Goal: Task Accomplishment & Management: Manage account settings

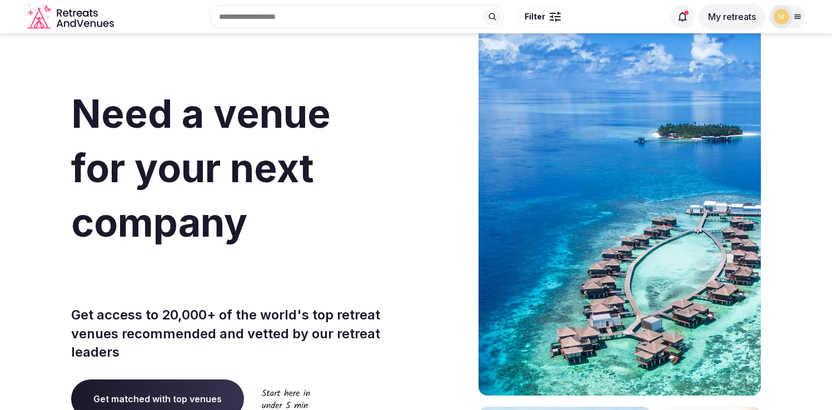
click at [732, 16] on button "My retreats" at bounding box center [731, 17] width 67 height 26
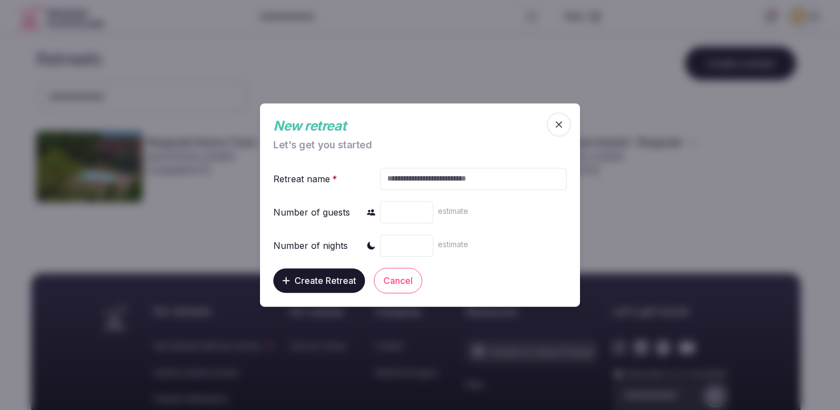
click at [560, 122] on icon "button" at bounding box center [558, 124] width 11 height 11
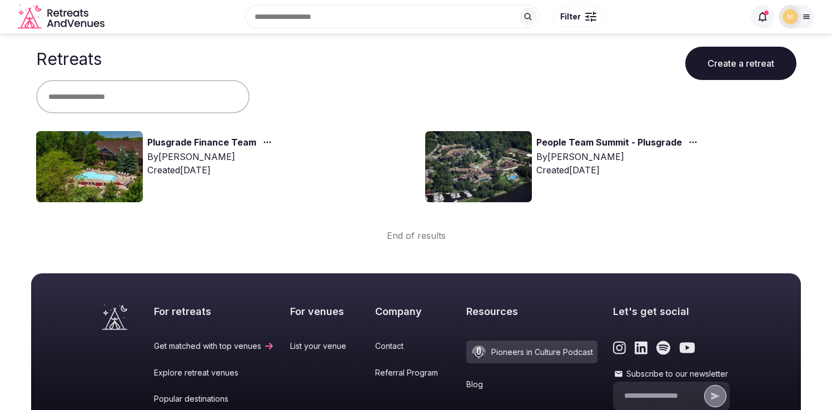
click at [157, 160] on div "By Thiago Martins" at bounding box center [211, 156] width 129 height 13
click at [184, 144] on link "Plusgrade Finance Team" at bounding box center [201, 143] width 109 height 14
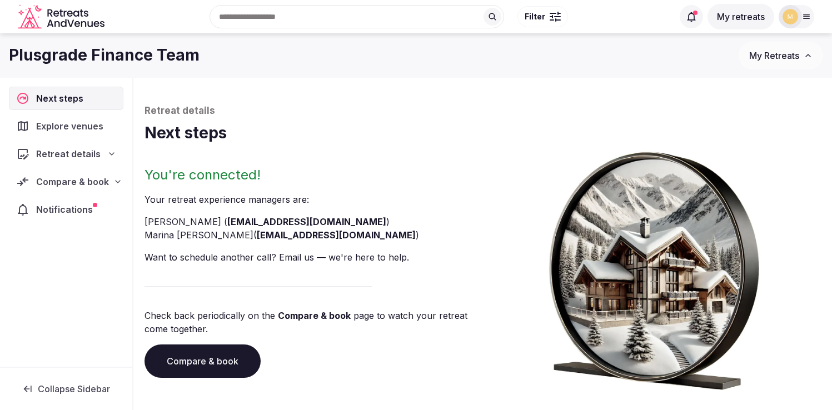
click at [49, 183] on span "Compare & book" at bounding box center [72, 181] width 73 height 13
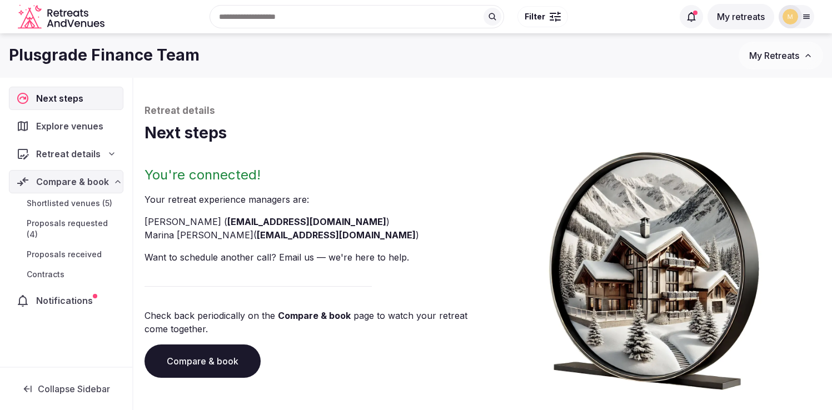
click at [43, 204] on span "Shortlisted venues (5)" at bounding box center [70, 203] width 86 height 11
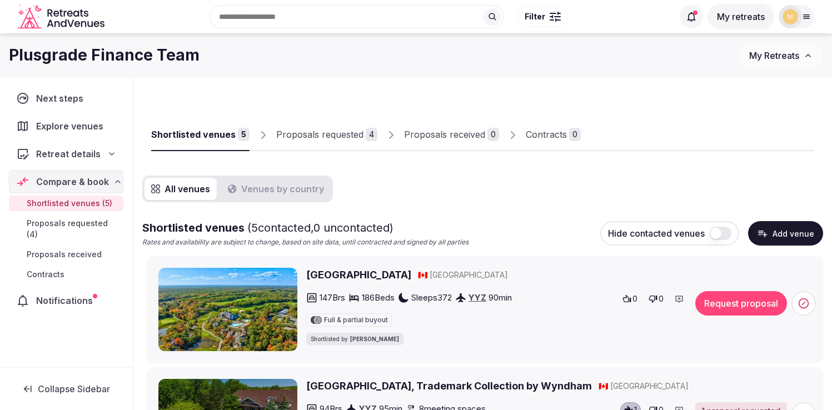
click at [305, 136] on div "Proposals requested" at bounding box center [319, 134] width 87 height 13
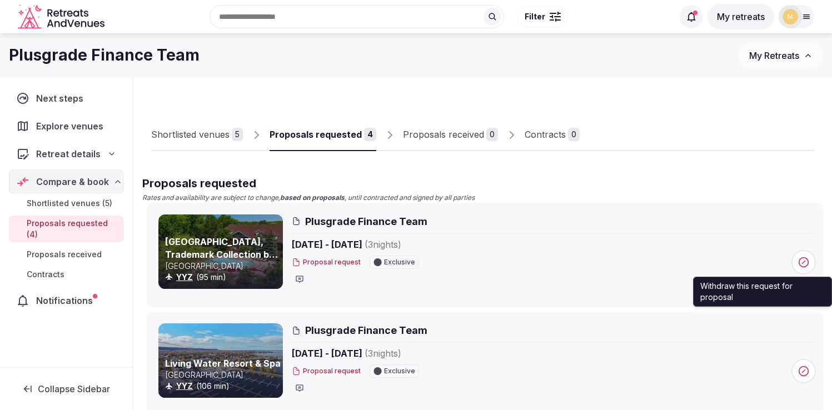
click at [802, 262] on icon at bounding box center [803, 262] width 3 height 3
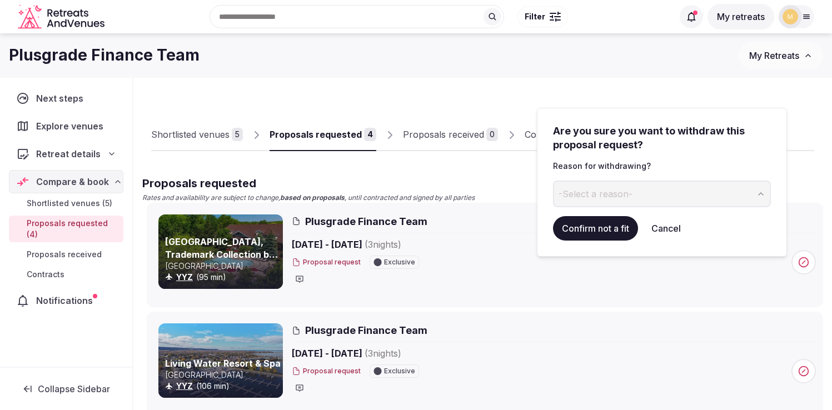
click at [664, 194] on button "-Select a reason-" at bounding box center [662, 194] width 218 height 27
type input "**********"
click at [592, 231] on button "Confirm not a fit" at bounding box center [595, 228] width 85 height 24
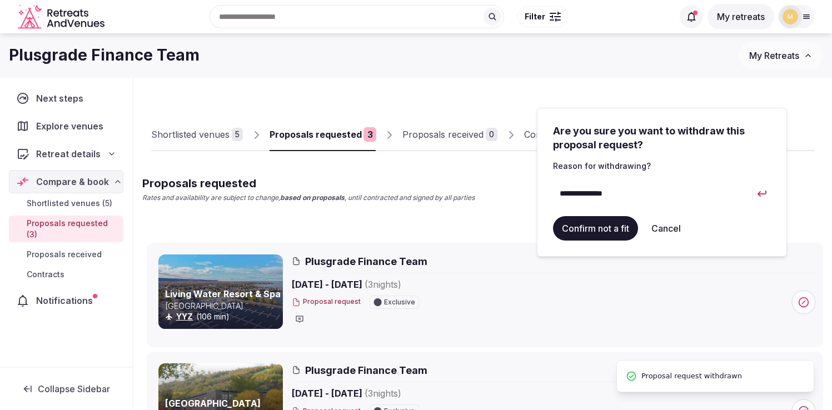
scroll to position [52, 0]
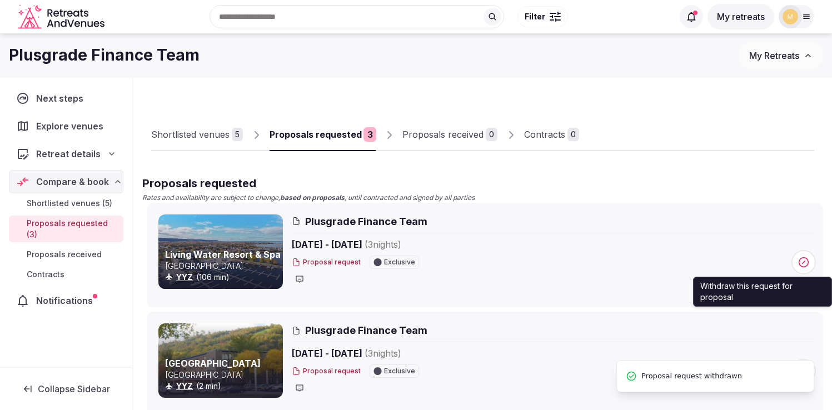
click at [801, 262] on icon at bounding box center [803, 262] width 11 height 11
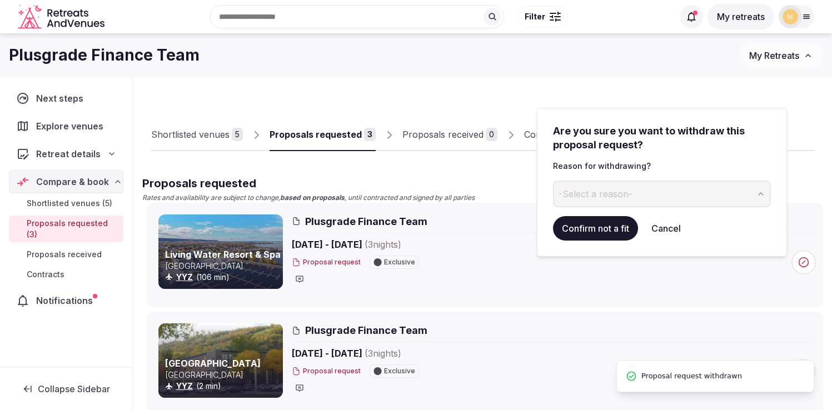
click at [613, 195] on span "-Select a reason-" at bounding box center [595, 194] width 74 height 12
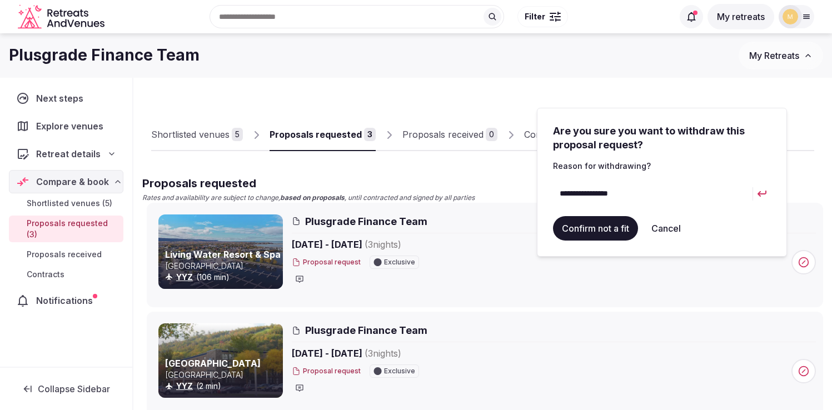
type input "**********"
click at [588, 227] on button "Confirm not a fit" at bounding box center [595, 228] width 85 height 24
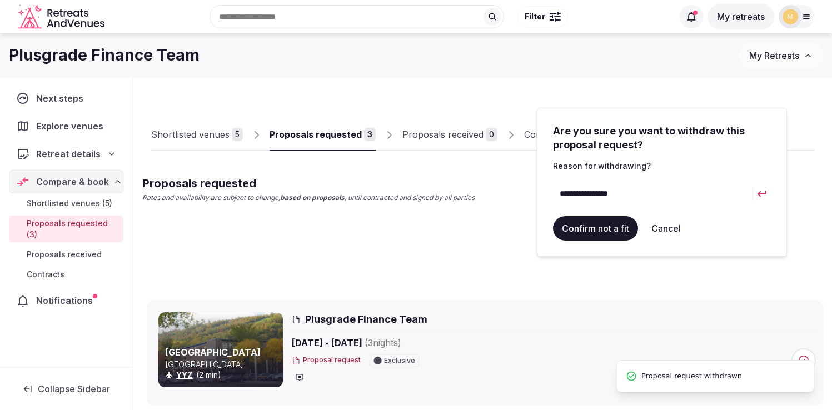
scroll to position [52, 0]
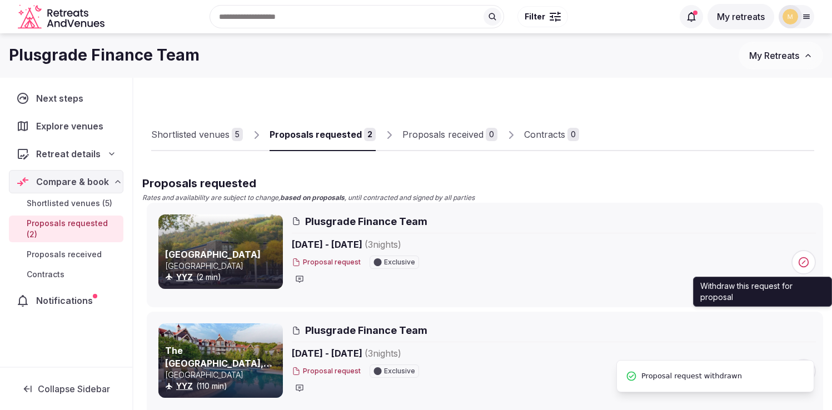
click at [802, 260] on icon at bounding box center [803, 262] width 11 height 11
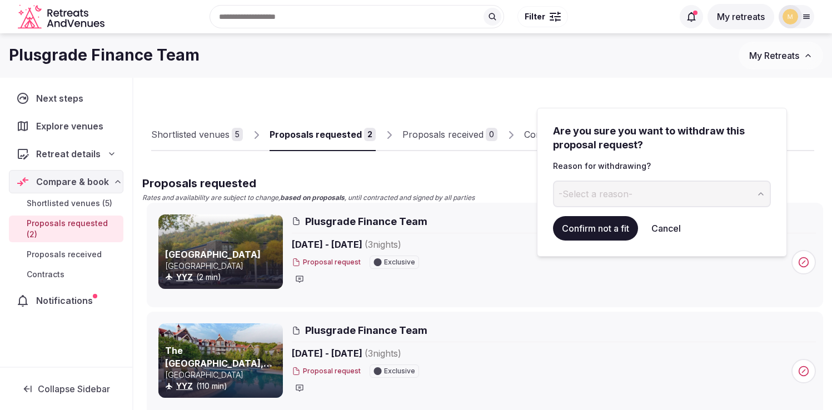
click at [599, 197] on span "-Select a reason-" at bounding box center [595, 194] width 74 height 12
type input "**********"
click at [608, 234] on button "Confirm not a fit" at bounding box center [595, 228] width 85 height 24
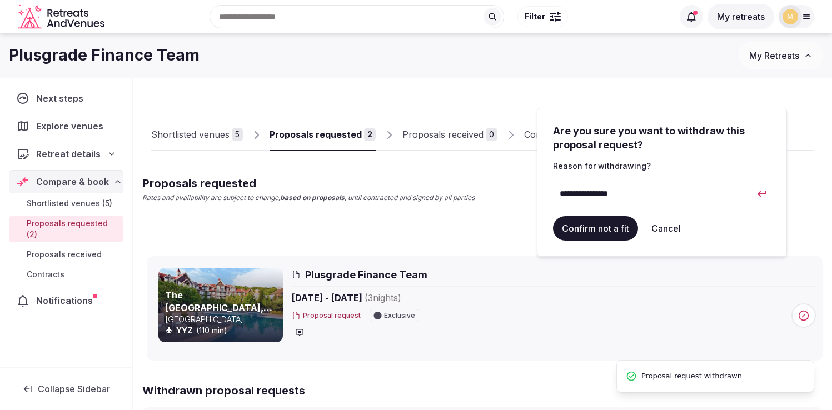
scroll to position [52, 0]
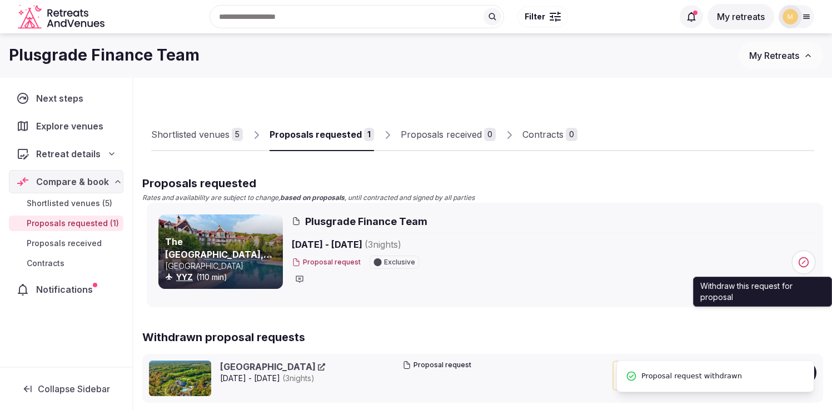
click at [806, 262] on icon at bounding box center [803, 262] width 11 height 11
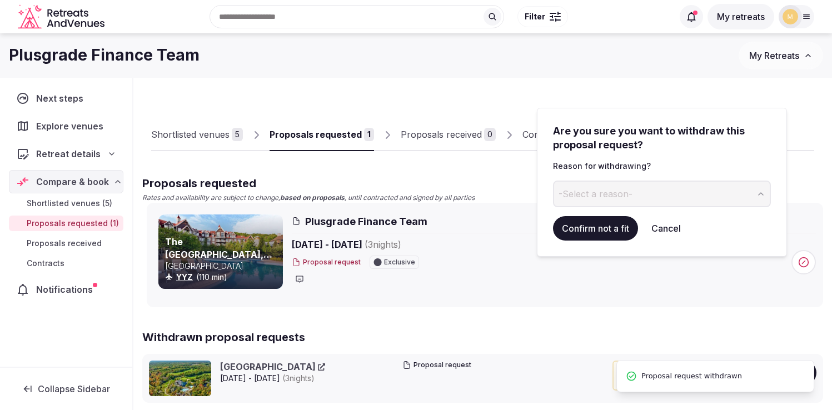
click at [650, 194] on button "-Select a reason-" at bounding box center [662, 194] width 218 height 27
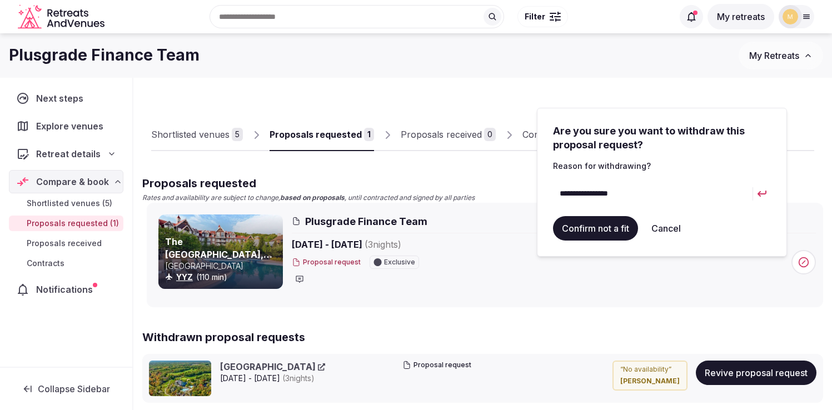
type input "**********"
click at [587, 231] on button "Confirm not a fit" at bounding box center [595, 228] width 85 height 24
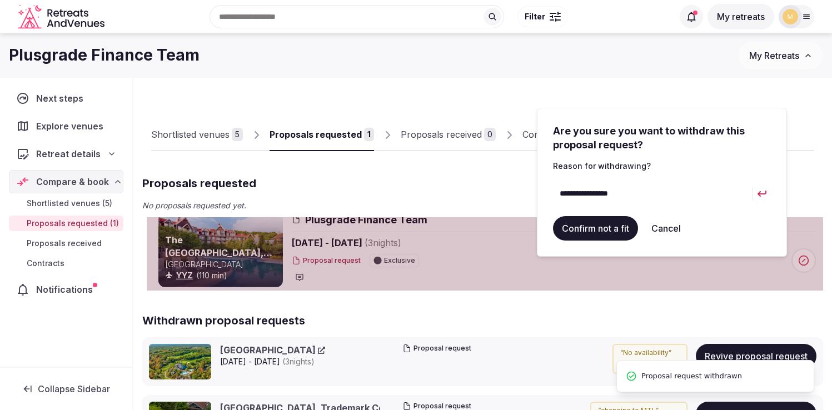
scroll to position [0, 0]
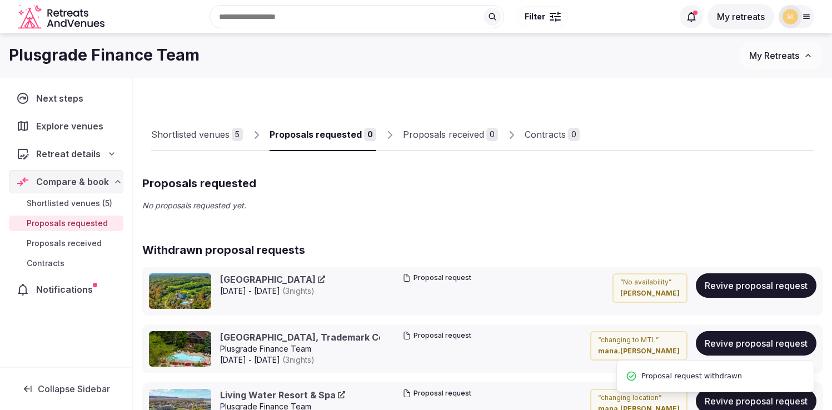
click at [68, 207] on span "Shortlisted venues (5)" at bounding box center [70, 203] width 86 height 11
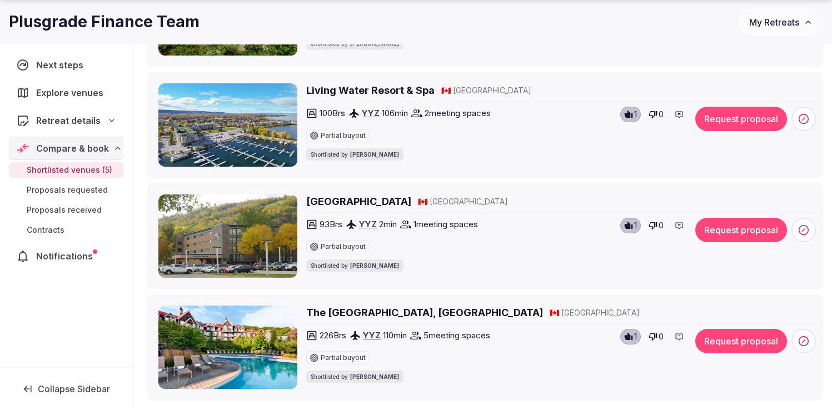
scroll to position [407, 0]
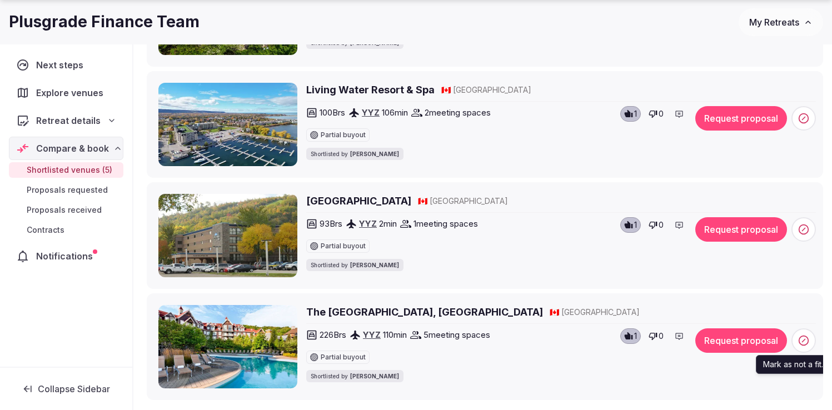
click at [804, 342] on icon at bounding box center [803, 340] width 11 height 11
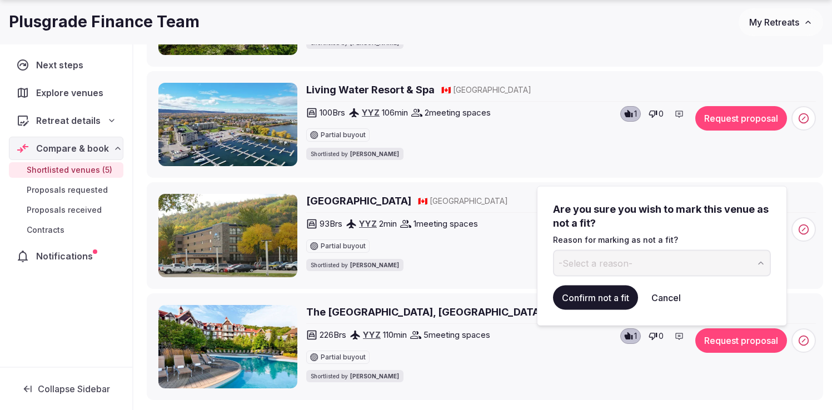
click at [658, 265] on button "-Select a reason-" at bounding box center [662, 263] width 218 height 27
click at [590, 299] on button "Confirm not a fit" at bounding box center [595, 297] width 85 height 24
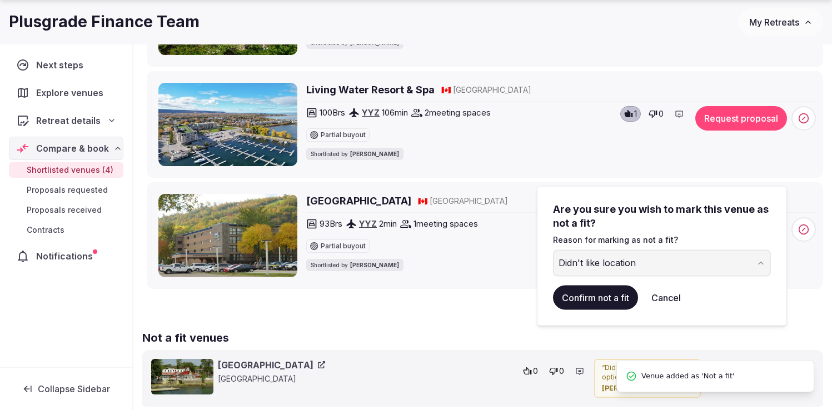
scroll to position [39, 0]
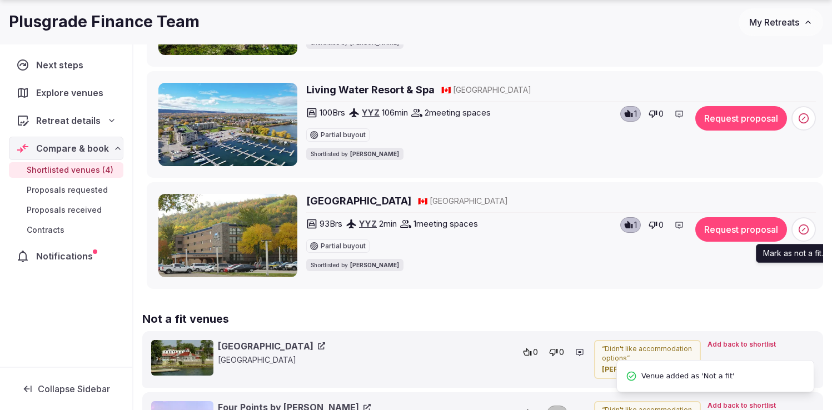
click at [801, 230] on icon at bounding box center [803, 229] width 11 height 11
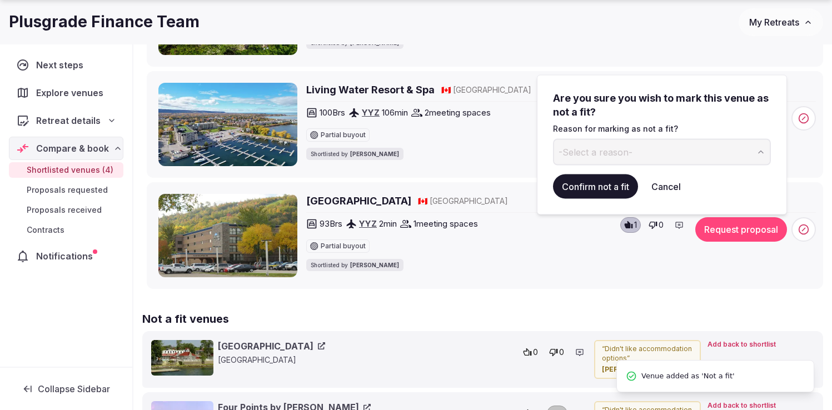
click at [633, 154] on button "-Select a reason-" at bounding box center [662, 151] width 218 height 27
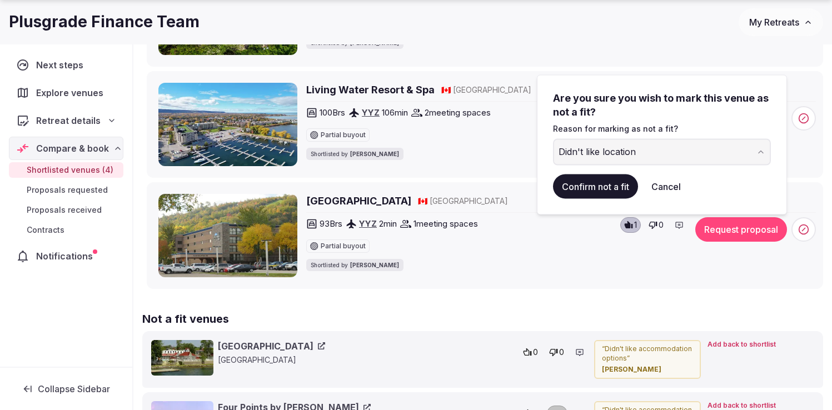
click at [609, 186] on button "Confirm not a fit" at bounding box center [595, 186] width 85 height 24
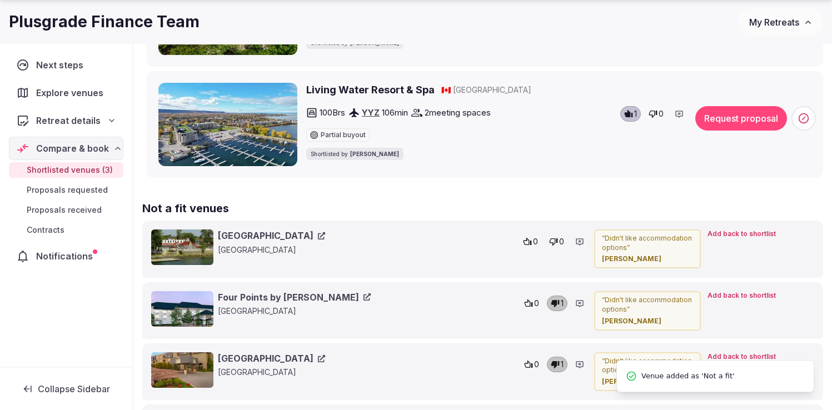
scroll to position [41, 0]
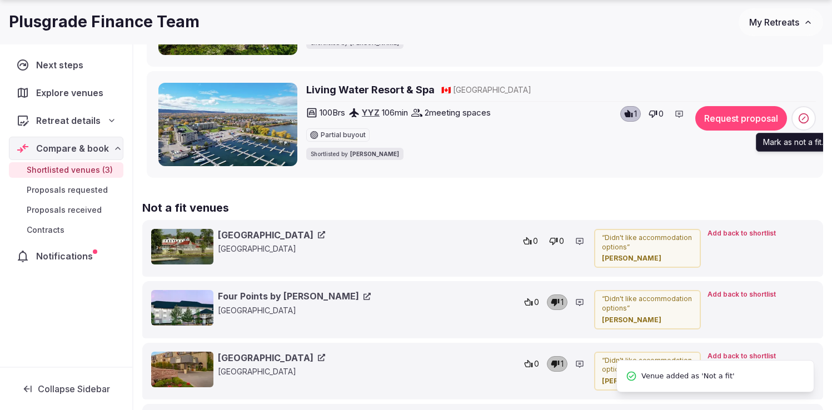
click at [806, 109] on span at bounding box center [803, 118] width 24 height 24
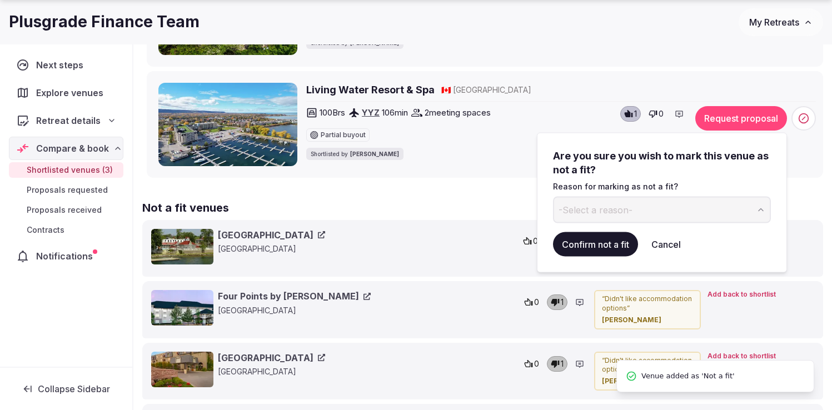
click at [579, 216] on button "-Select a reason-" at bounding box center [662, 209] width 218 height 27
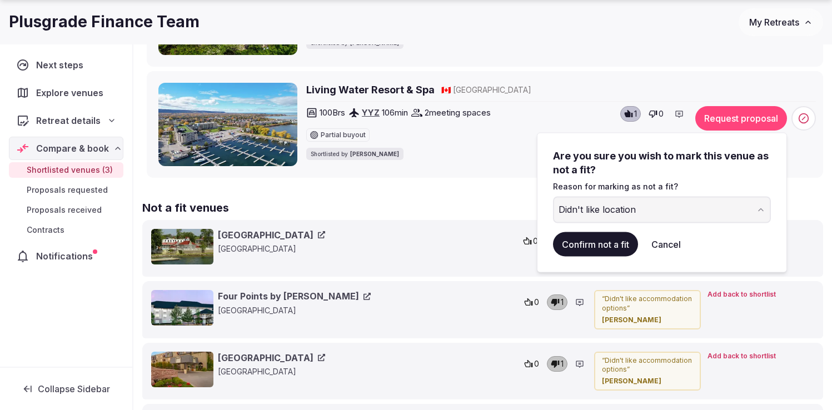
click at [581, 247] on button "Confirm not a fit" at bounding box center [595, 244] width 85 height 24
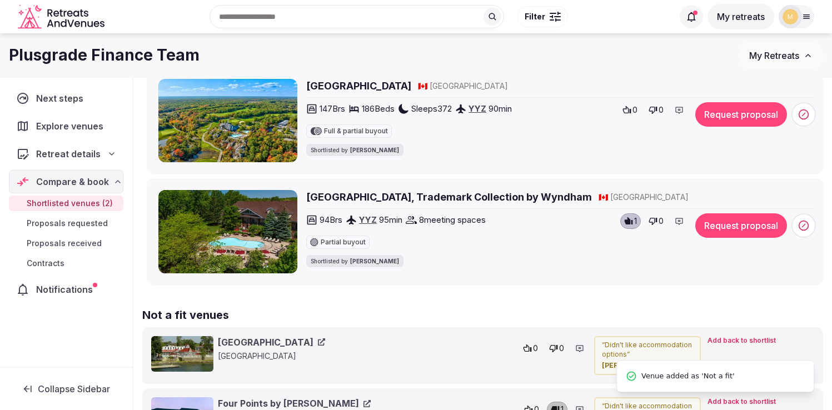
scroll to position [172, 0]
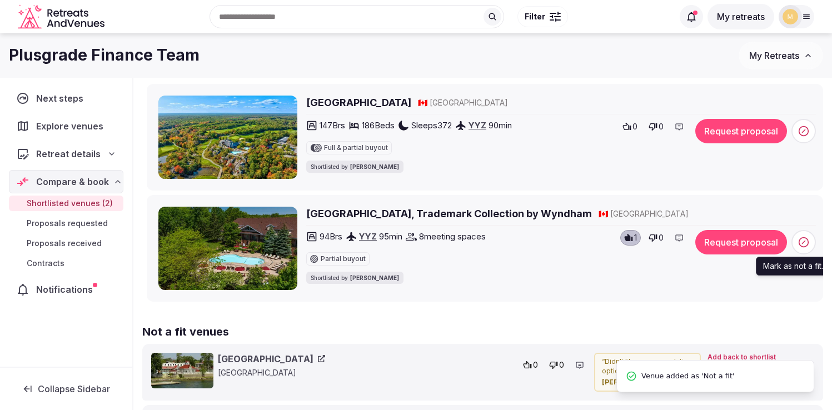
click at [804, 241] on icon at bounding box center [803, 242] width 11 height 11
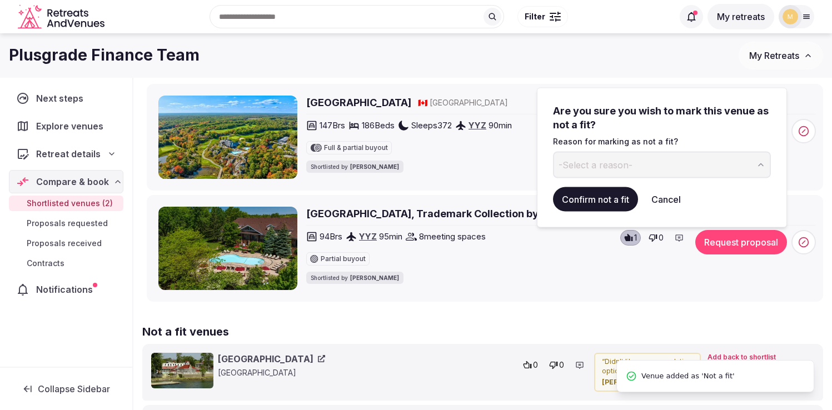
click at [626, 165] on span "-Select a reason-" at bounding box center [595, 164] width 74 height 12
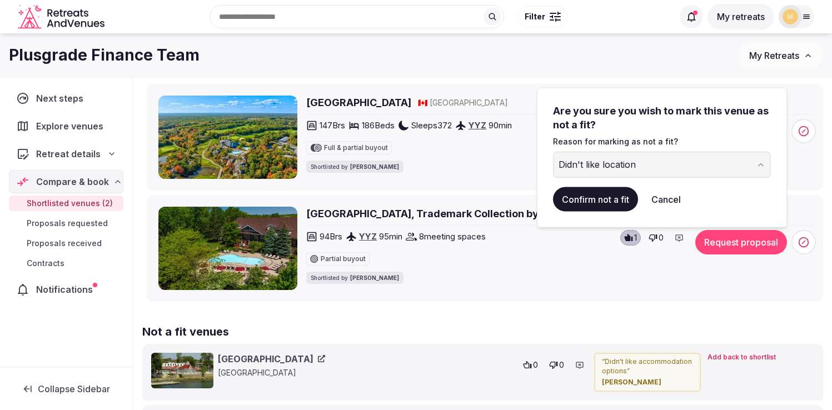
click at [569, 205] on button "Confirm not a fit" at bounding box center [595, 199] width 85 height 24
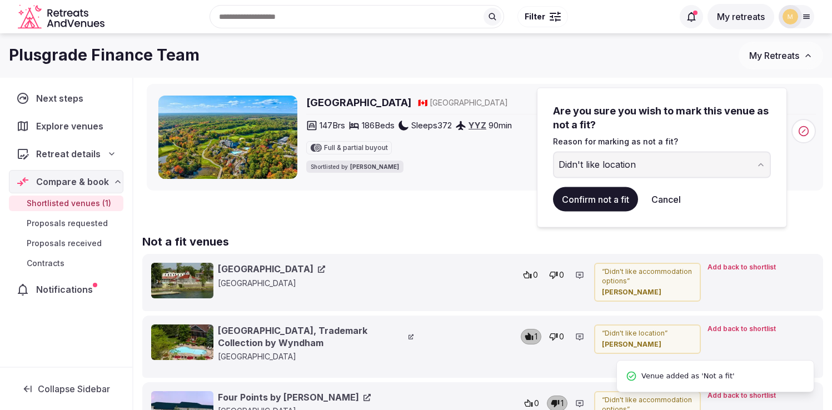
scroll to position [41, 0]
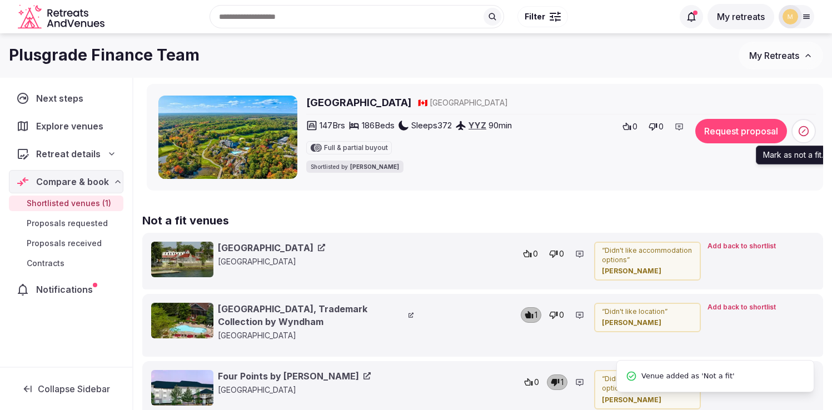
click at [808, 131] on circle at bounding box center [803, 131] width 9 height 9
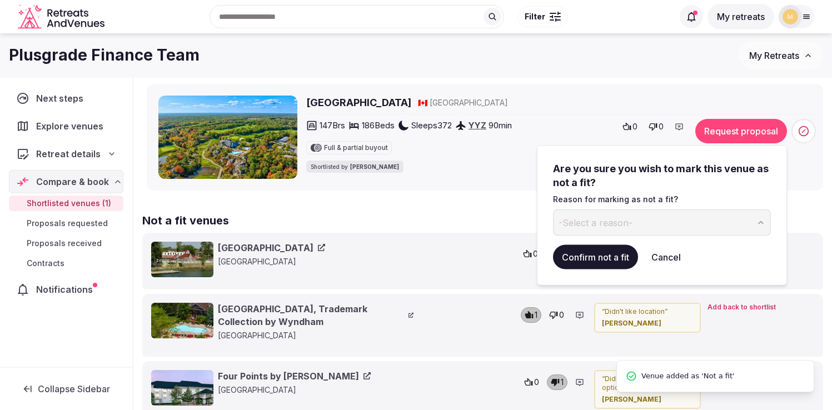
click at [618, 231] on button "-Select a reason-" at bounding box center [662, 222] width 218 height 27
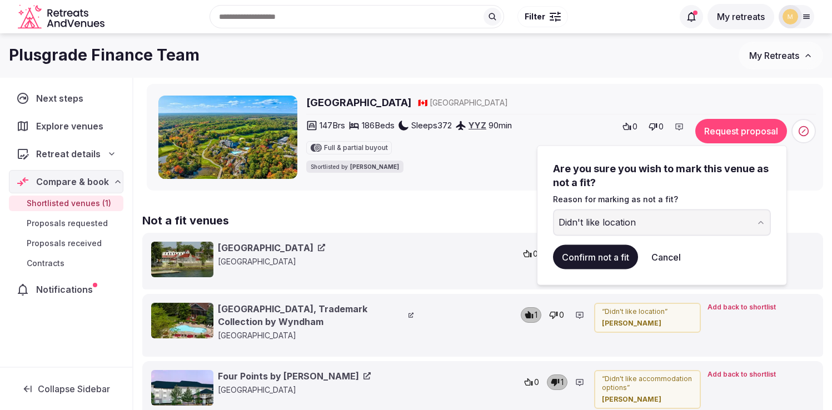
click at [588, 256] on button "Confirm not a fit" at bounding box center [595, 257] width 85 height 24
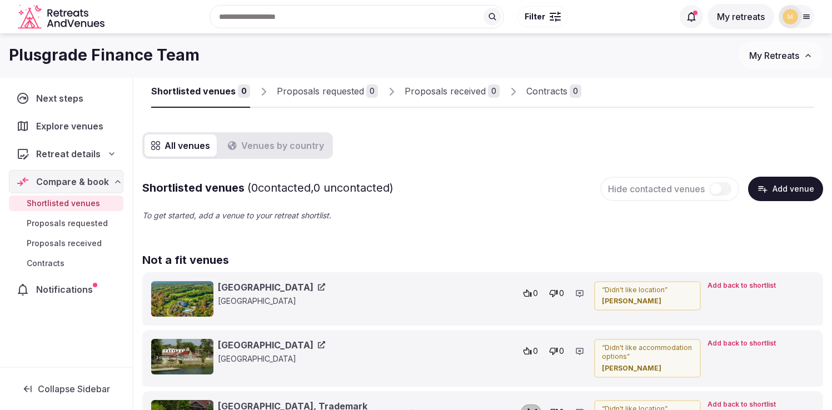
scroll to position [0, 0]
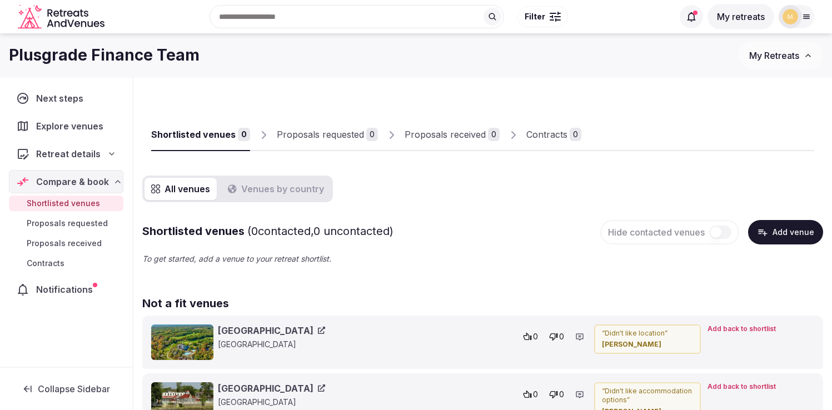
click at [67, 227] on span "Proposals requested" at bounding box center [67, 223] width 81 height 11
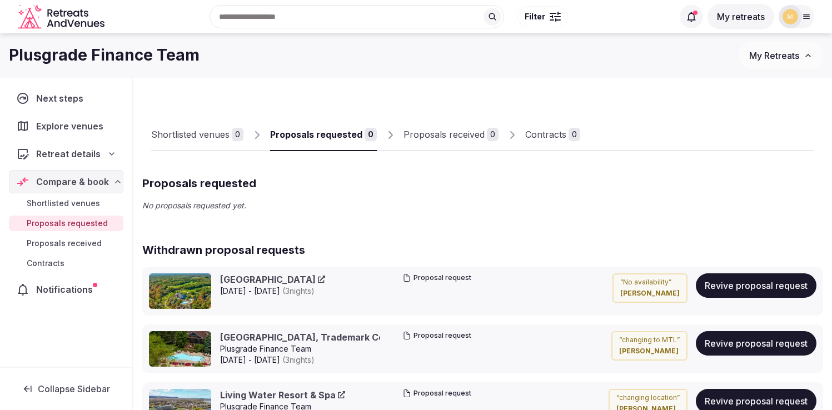
click at [57, 245] on span "Proposals received" at bounding box center [64, 243] width 75 height 11
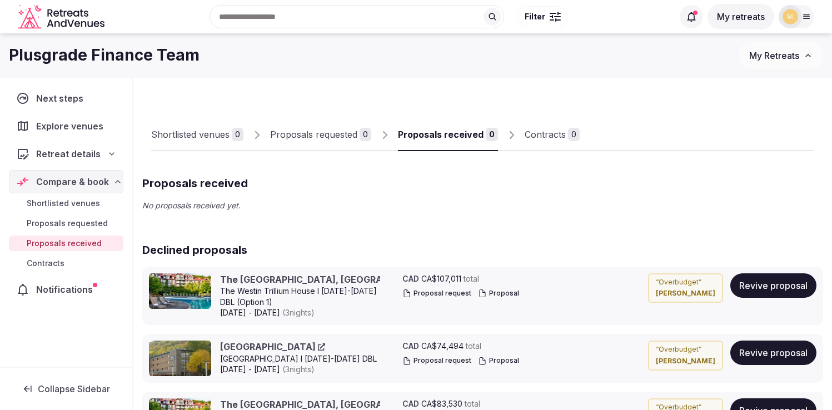
click at [66, 204] on span "Shortlisted venues" at bounding box center [63, 203] width 73 height 11
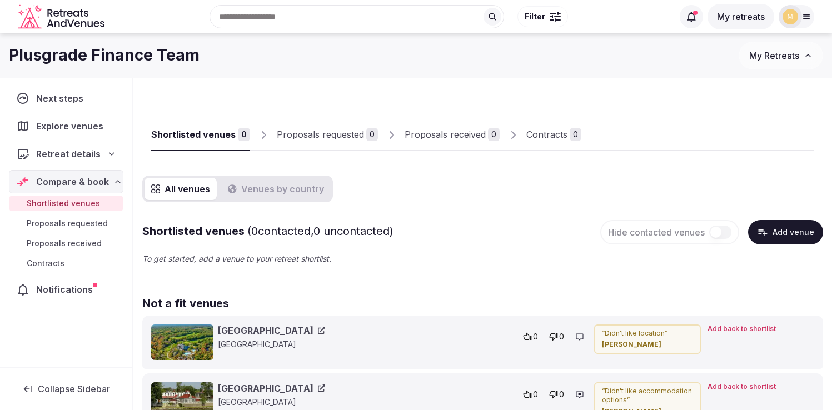
click at [63, 181] on span "Compare & book" at bounding box center [72, 181] width 73 height 13
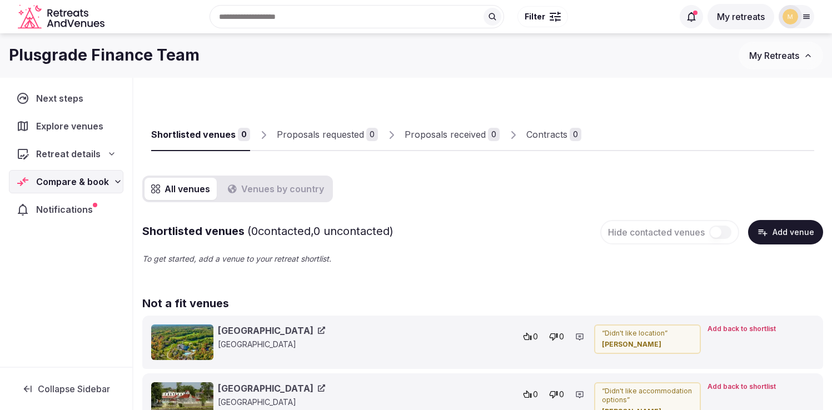
click at [64, 122] on span "Explore venues" at bounding box center [72, 125] width 72 height 13
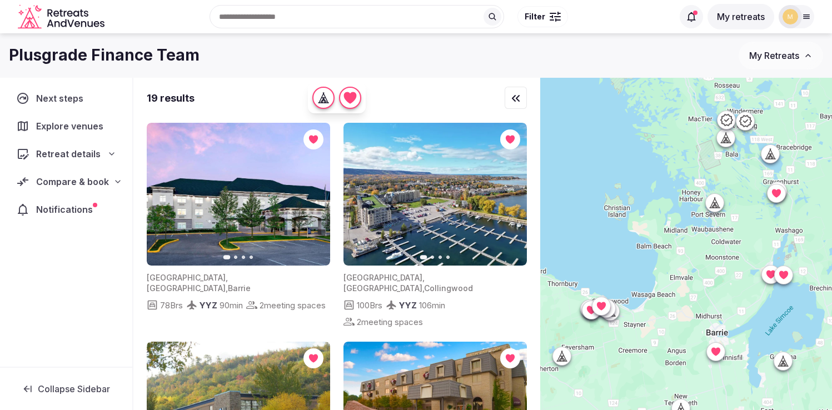
click at [286, 14] on div "Recent searches Ontario, Canada Search Popular Destinations Toscana, Italy Rivi…" at bounding box center [391, 17] width 564 height 48
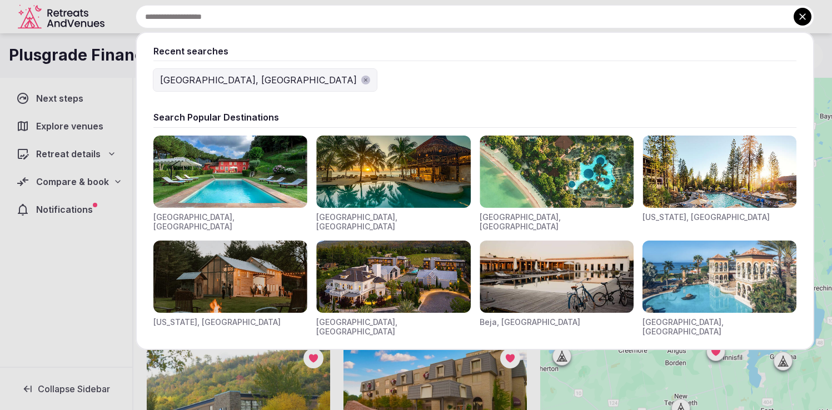
click at [364, 81] on icon "button" at bounding box center [365, 79] width 3 height 3
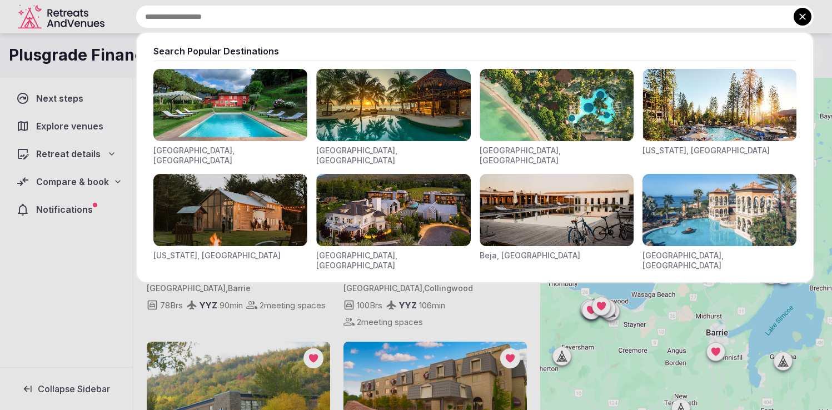
click at [279, 18] on input "text" at bounding box center [475, 16] width 678 height 23
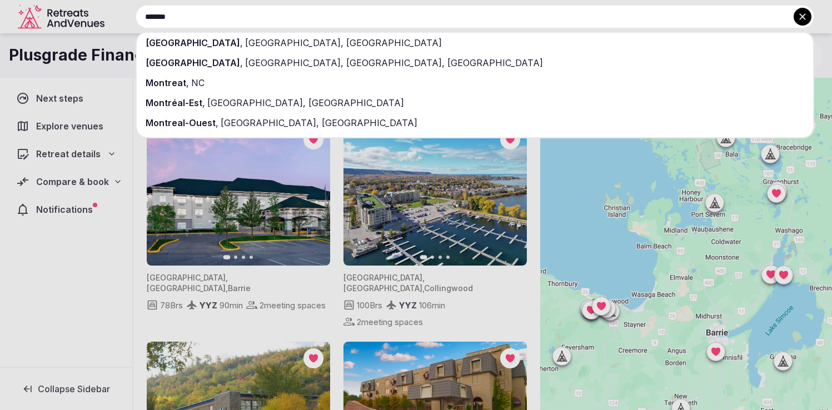
type input "*******"
click at [243, 40] on span "QC, Canada" at bounding box center [342, 42] width 199 height 11
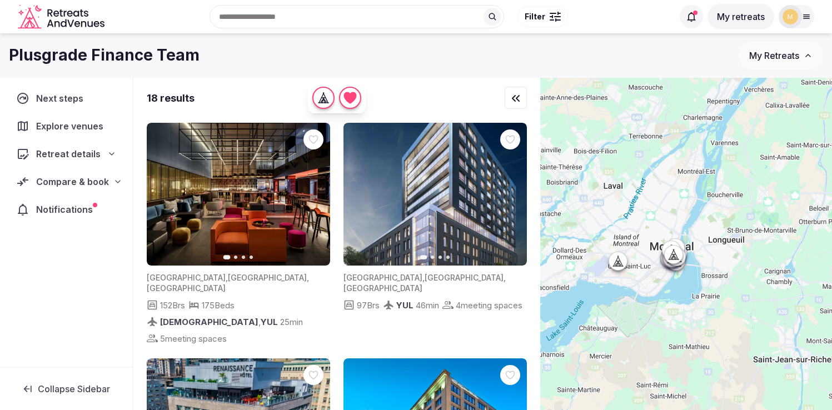
drag, startPoint x: 721, startPoint y: 224, endPoint x: 633, endPoint y: 164, distance: 105.9
click at [633, 164] on div at bounding box center [686, 263] width 292 height 370
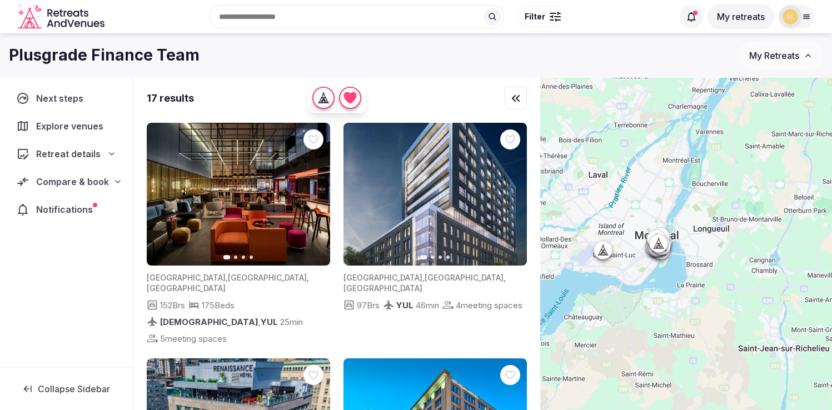
click at [655, 221] on div at bounding box center [686, 263] width 292 height 370
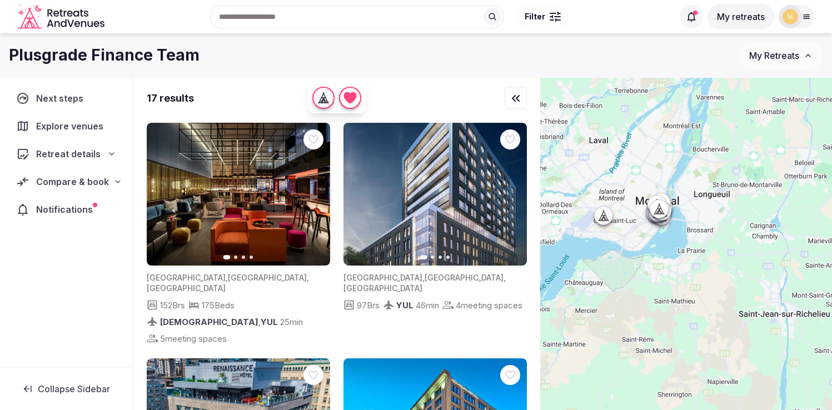
drag, startPoint x: 655, startPoint y: 221, endPoint x: 652, endPoint y: 184, distance: 36.2
click at [652, 184] on div at bounding box center [686, 263] width 292 height 370
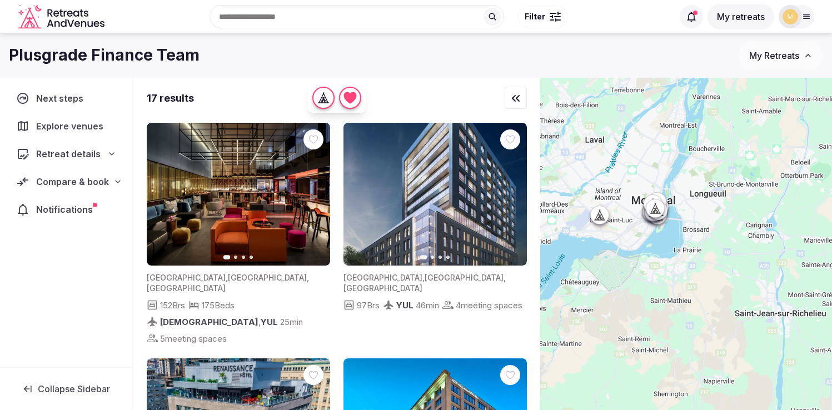
click at [655, 223] on div at bounding box center [657, 215] width 18 height 18
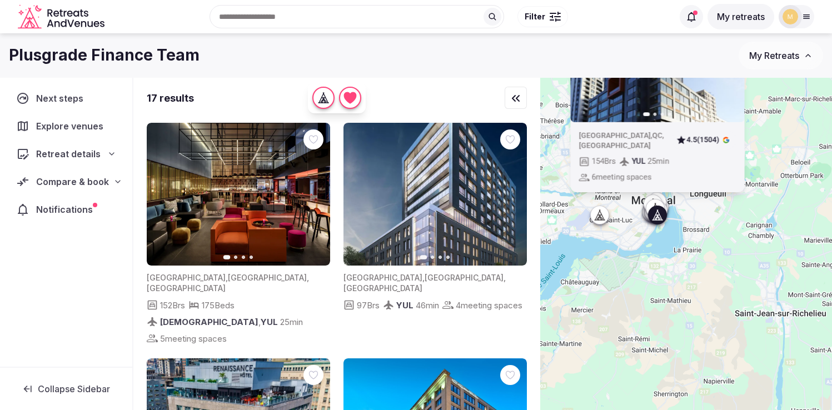
click at [655, 223] on div at bounding box center [657, 215] width 18 height 18
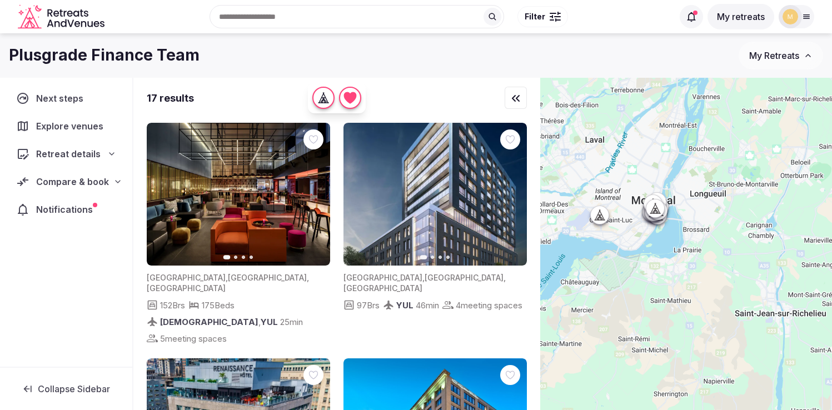
click at [644, 228] on div at bounding box center [686, 263] width 292 height 370
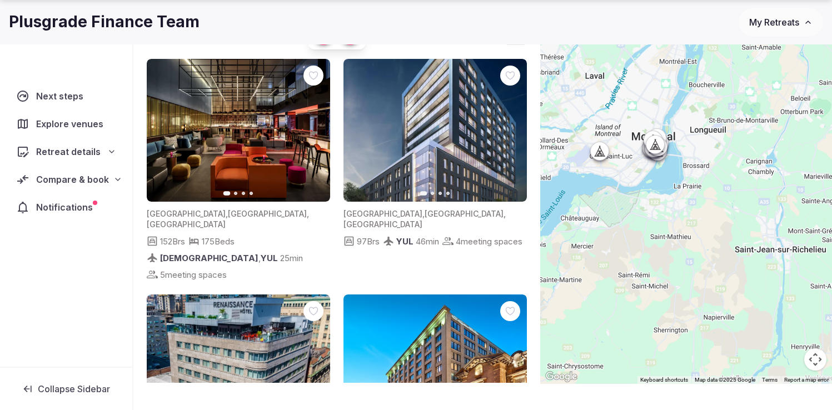
scroll to position [82, 0]
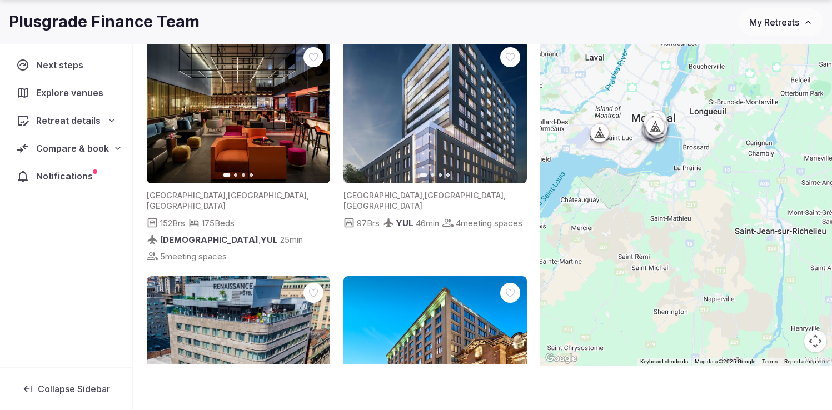
click at [817, 343] on button "Map camera controls" at bounding box center [815, 341] width 22 height 22
click at [789, 283] on button "Zoom in" at bounding box center [787, 286] width 22 height 22
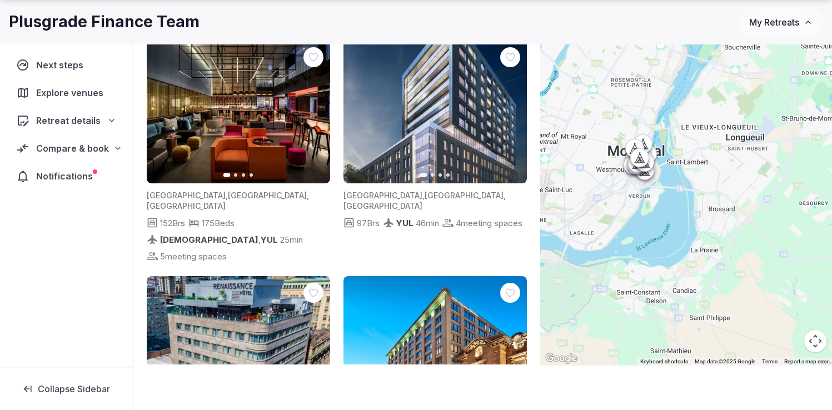
drag, startPoint x: 638, startPoint y: 102, endPoint x: 655, endPoint y: 199, distance: 98.0
click at [655, 199] on div at bounding box center [686, 181] width 292 height 370
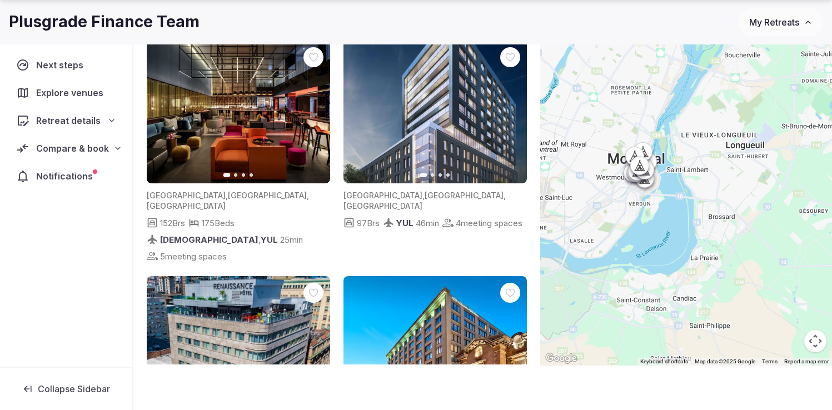
click at [818, 347] on button "Map camera controls" at bounding box center [815, 341] width 22 height 22
click at [794, 286] on button "Zoom in" at bounding box center [787, 286] width 22 height 22
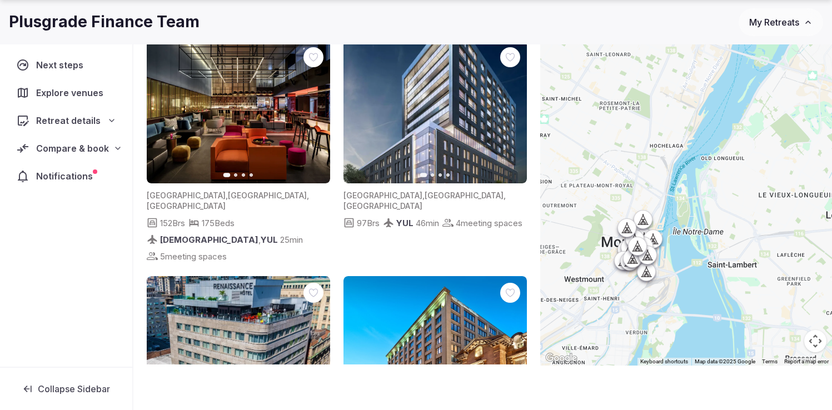
drag, startPoint x: 608, startPoint y: 198, endPoint x: 647, endPoint y: 318, distance: 126.3
click at [648, 318] on div at bounding box center [686, 181] width 292 height 370
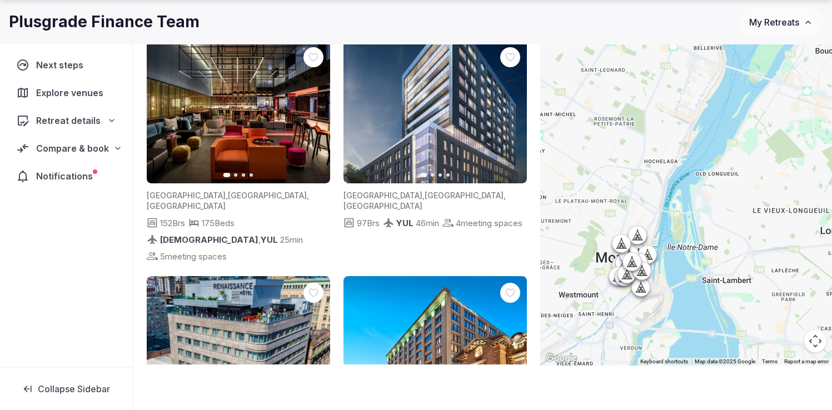
scroll to position [68, 0]
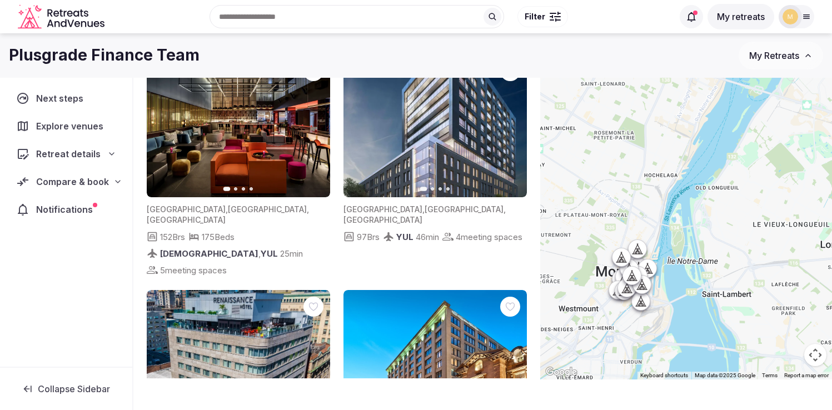
click at [814, 357] on button "Map camera controls" at bounding box center [815, 355] width 22 height 22
click at [791, 301] on button "Zoom in" at bounding box center [787, 299] width 22 height 22
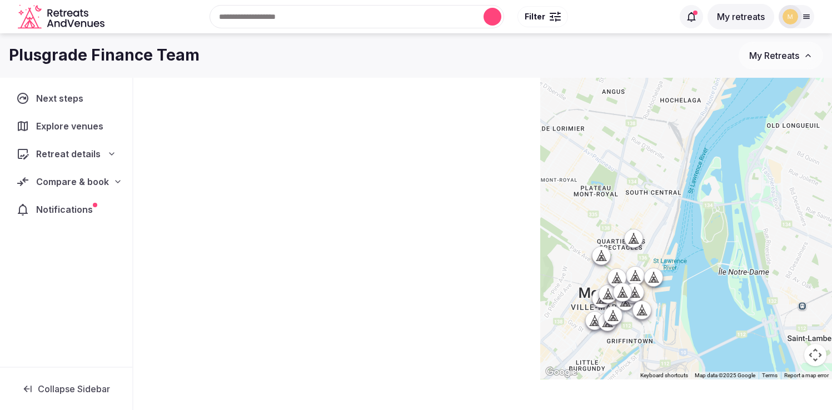
drag, startPoint x: 641, startPoint y: 329, endPoint x: 686, endPoint y: 272, distance: 72.4
click at [687, 272] on div at bounding box center [686, 194] width 292 height 370
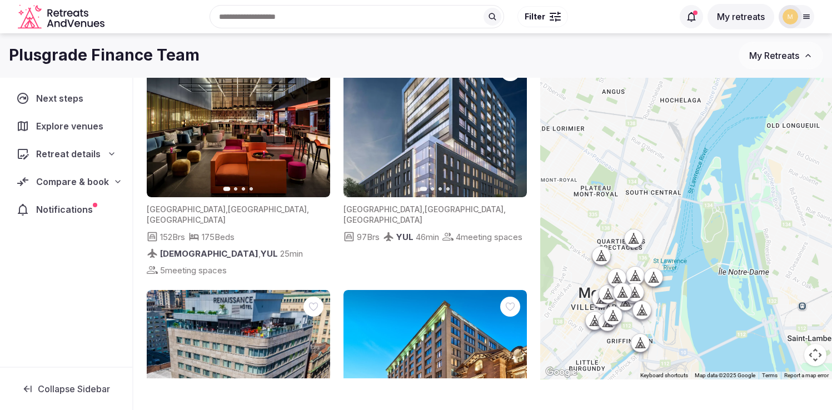
click at [815, 356] on button "Map camera controls" at bounding box center [815, 355] width 22 height 22
click at [789, 301] on button "Zoom in" at bounding box center [787, 299] width 22 height 22
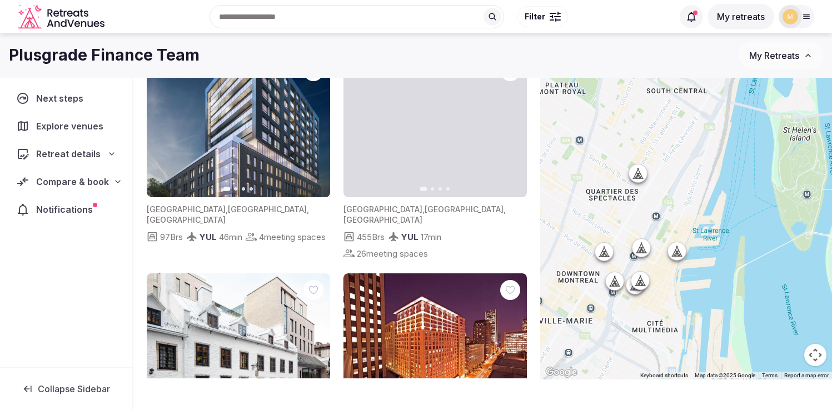
drag, startPoint x: 637, startPoint y: 315, endPoint x: 695, endPoint y: 214, distance: 116.0
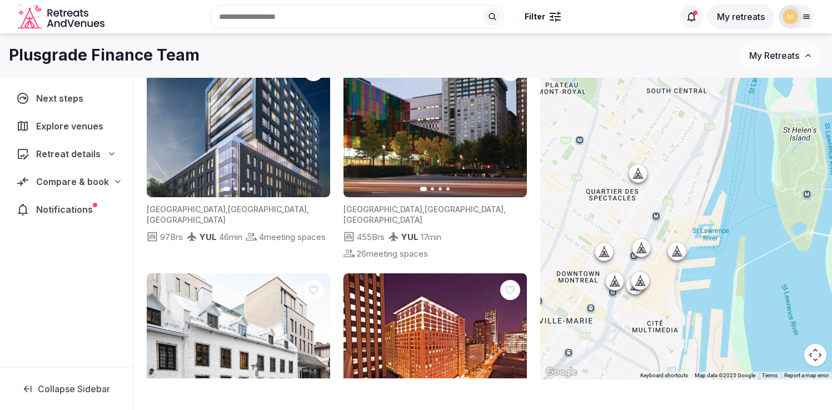
click at [695, 214] on div at bounding box center [686, 194] width 292 height 370
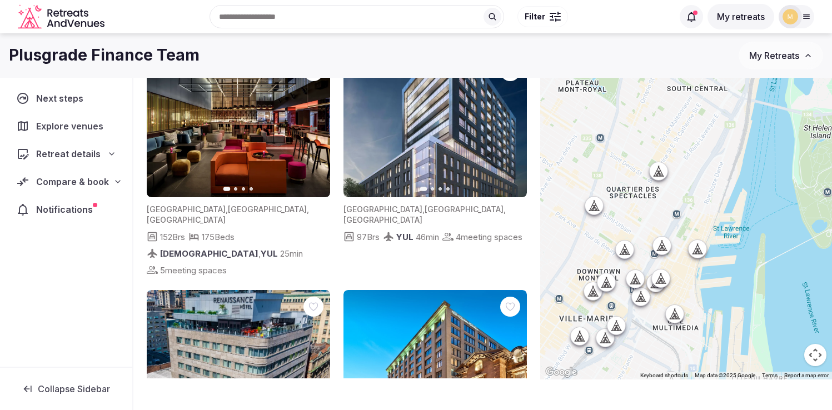
drag, startPoint x: 655, startPoint y: 299, endPoint x: 676, endPoint y: 297, distance: 21.8
click at [676, 297] on div at bounding box center [686, 194] width 292 height 370
click at [698, 251] on icon at bounding box center [695, 249] width 5 height 10
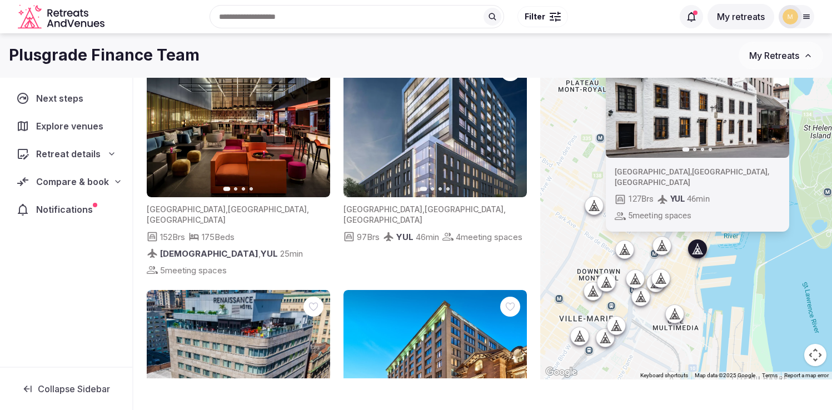
click at [746, 272] on div "Previous slide Next slide Canada , Québec , Montréal 127 Brs YUL 46 min 5 meeti…" at bounding box center [686, 194] width 292 height 370
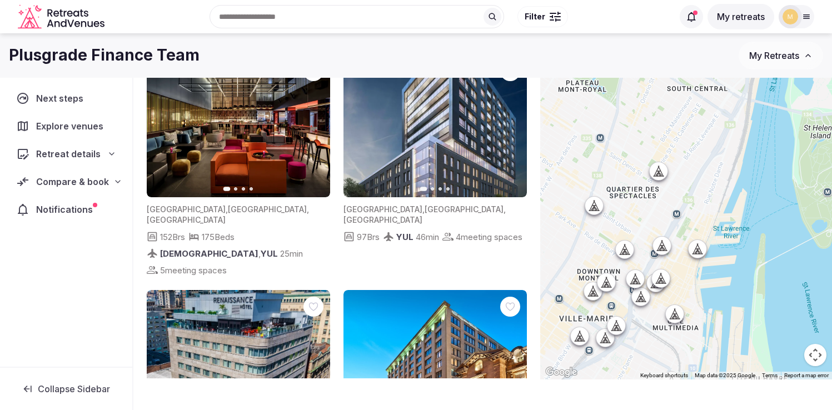
click at [666, 248] on icon at bounding box center [663, 246] width 5 height 10
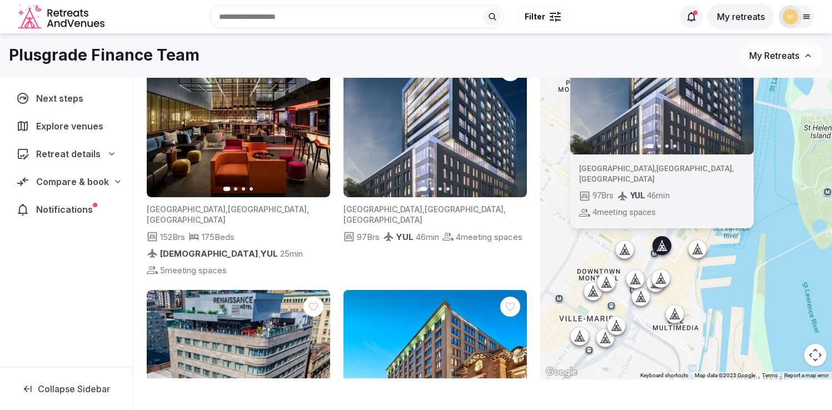
click at [727, 294] on div "Previous slide Next slide Canada , Québec , Montréal 97 Brs YUL 46 min 4 meetin…" at bounding box center [686, 194] width 292 height 370
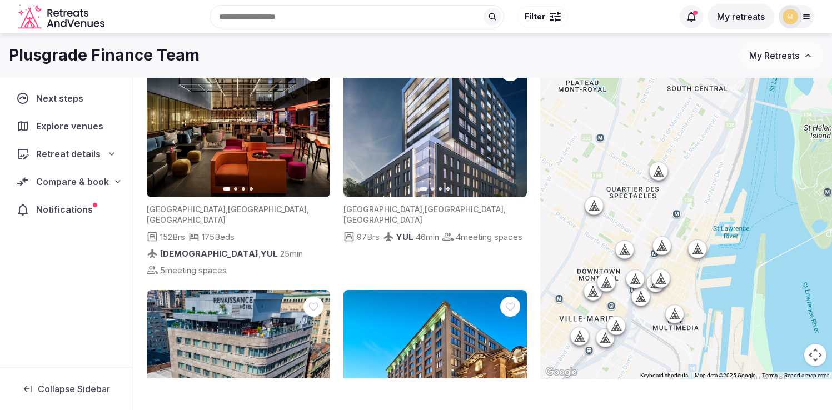
click at [666, 281] on icon at bounding box center [660, 278] width 11 height 11
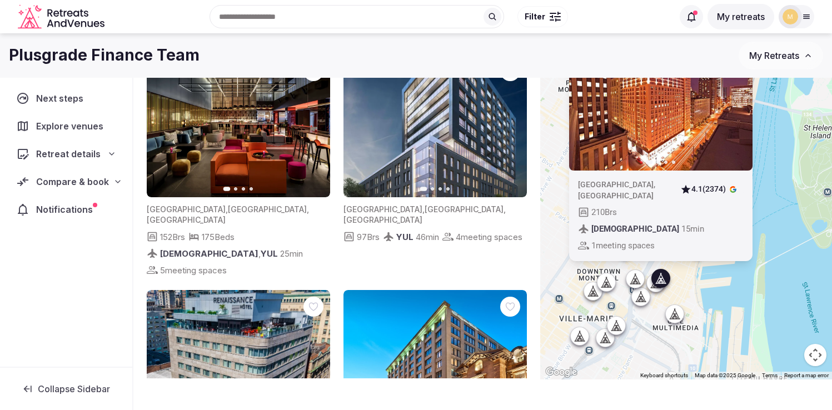
click at [722, 303] on div "Previous slide Next slide Canada , Montreal 4.1 (2374) 210 Brs YHU 15 min 1 mee…" at bounding box center [686, 194] width 292 height 370
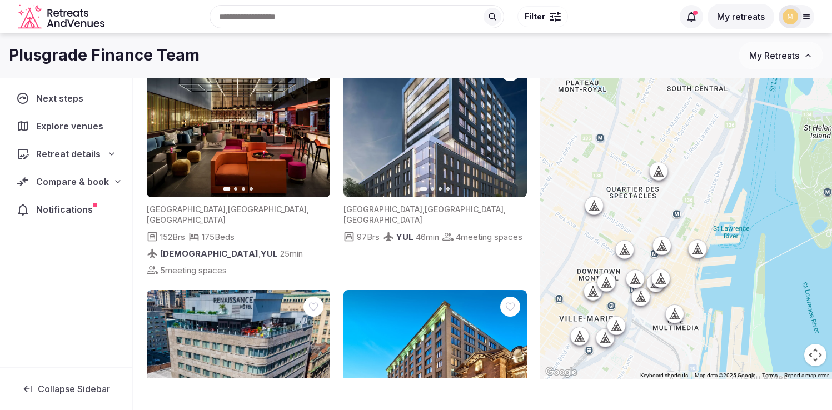
click at [612, 281] on icon at bounding box center [606, 282] width 11 height 11
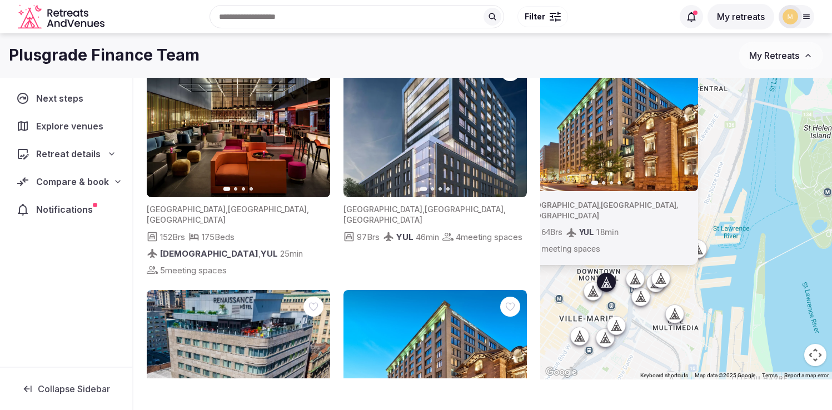
click at [571, 49] on div "Plusgrade Finance Team" at bounding box center [374, 55] width 730 height 22
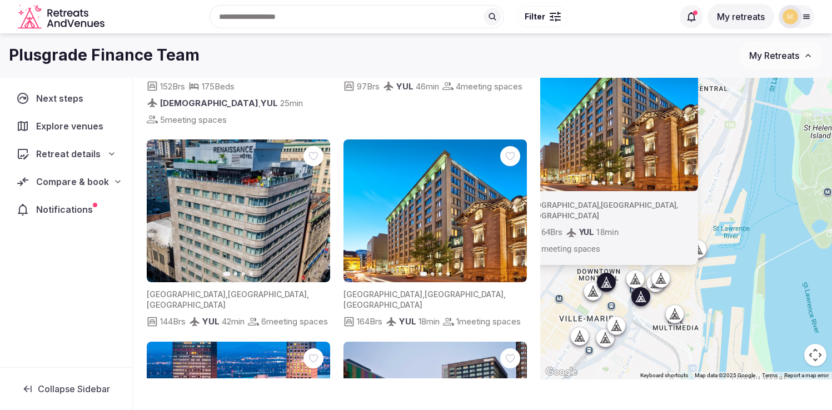
scroll to position [156, 0]
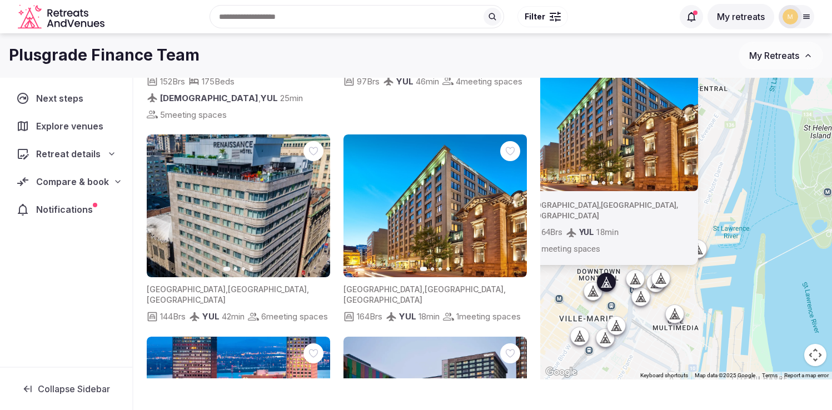
click at [423, 179] on img at bounding box center [434, 205] width 183 height 143
click at [512, 201] on icon "button" at bounding box center [511, 205] width 9 height 9
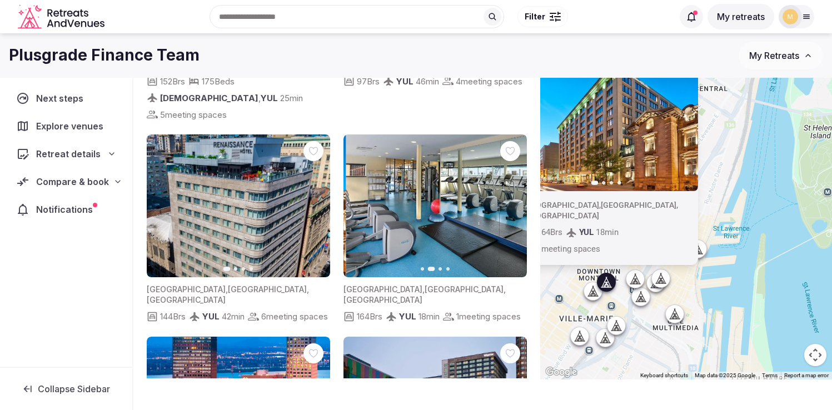
click at [512, 201] on icon "button" at bounding box center [511, 205] width 9 height 9
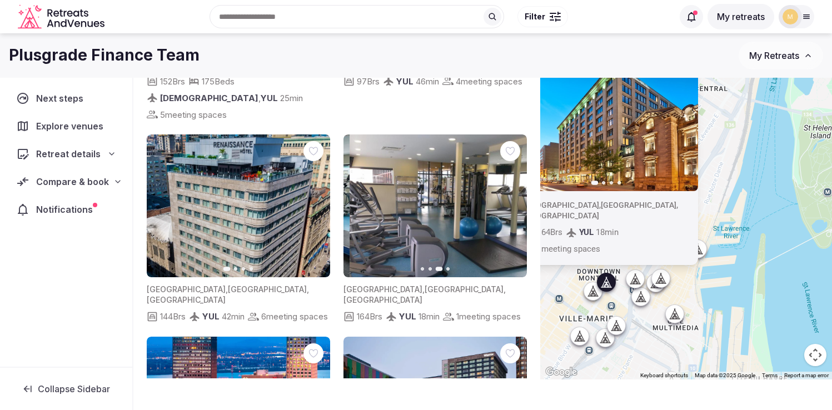
click at [512, 201] on icon "button" at bounding box center [511, 205] width 9 height 9
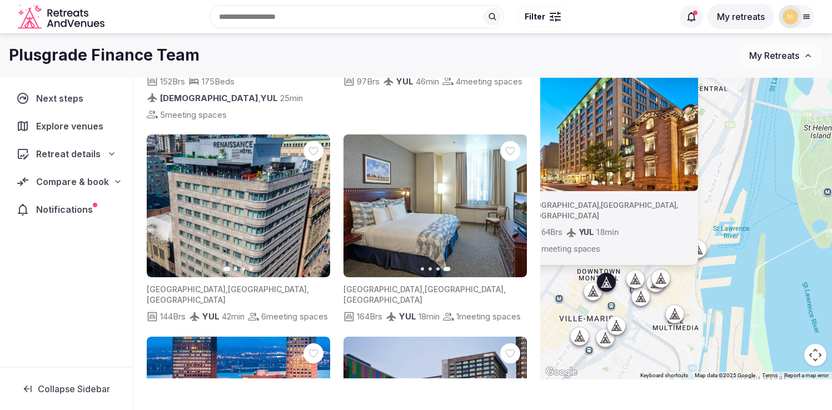
click at [817, 359] on button "Map camera controls" at bounding box center [815, 355] width 22 height 22
click at [788, 298] on button "Zoom in" at bounding box center [787, 299] width 22 height 22
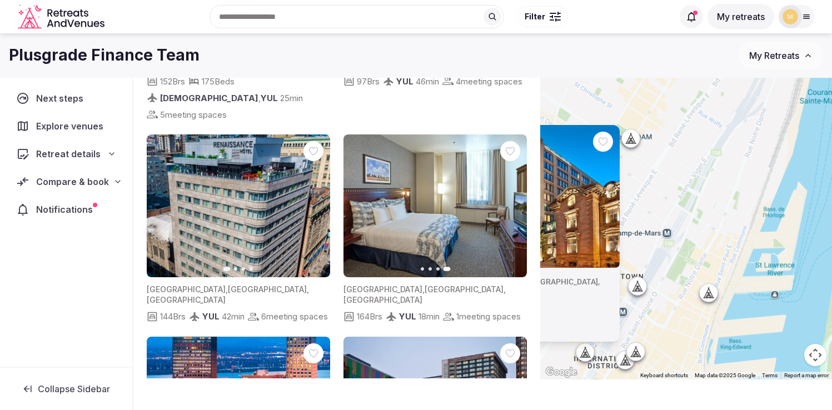
scroll to position [0, 0]
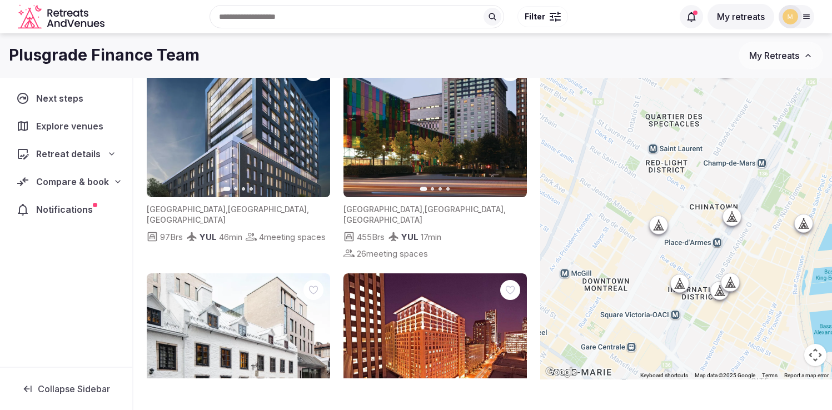
drag, startPoint x: 608, startPoint y: 247, endPoint x: 705, endPoint y: 175, distance: 120.8
click at [705, 175] on div at bounding box center [686, 194] width 292 height 370
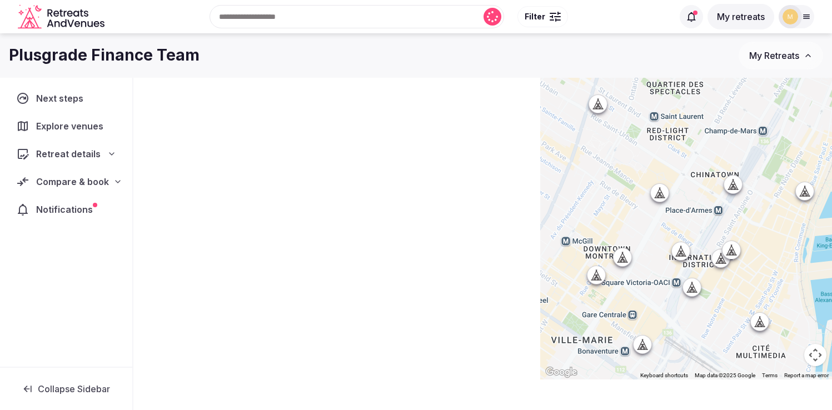
drag, startPoint x: 629, startPoint y: 271, endPoint x: 628, endPoint y: 237, distance: 33.4
click at [628, 237] on div at bounding box center [686, 194] width 292 height 370
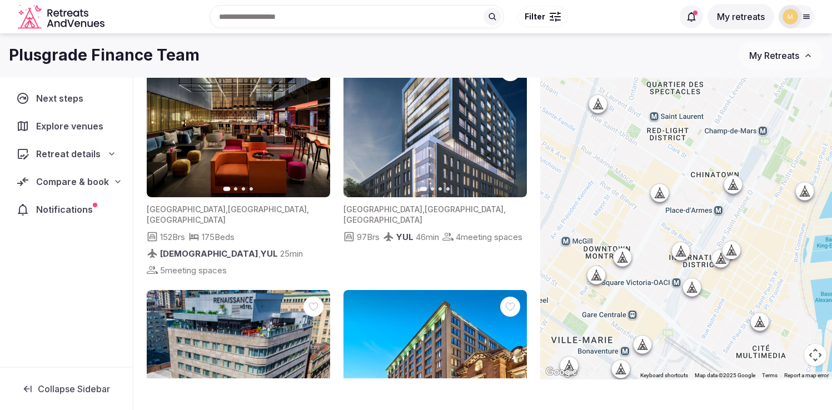
click at [628, 260] on icon at bounding box center [622, 257] width 11 height 11
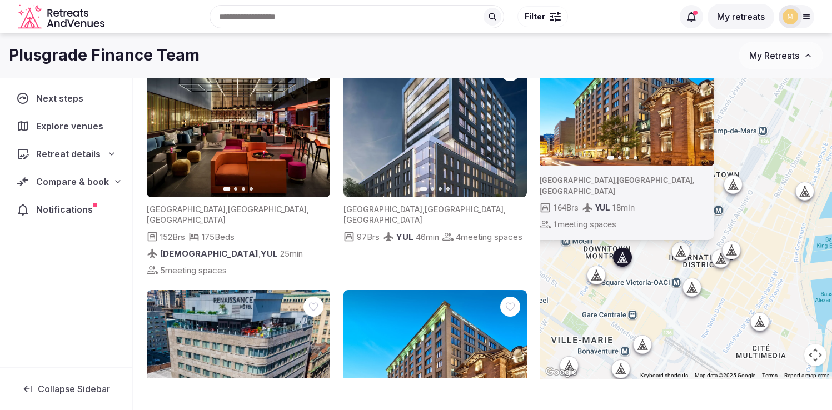
click at [596, 277] on icon at bounding box center [593, 275] width 5 height 10
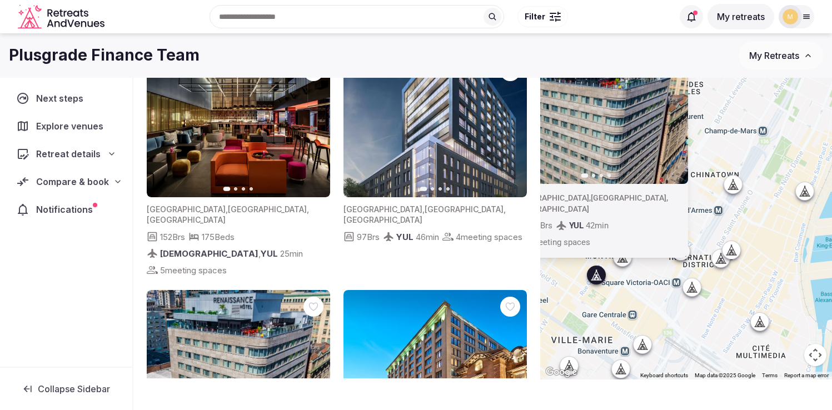
click at [695, 291] on icon at bounding box center [693, 290] width 3 height 4
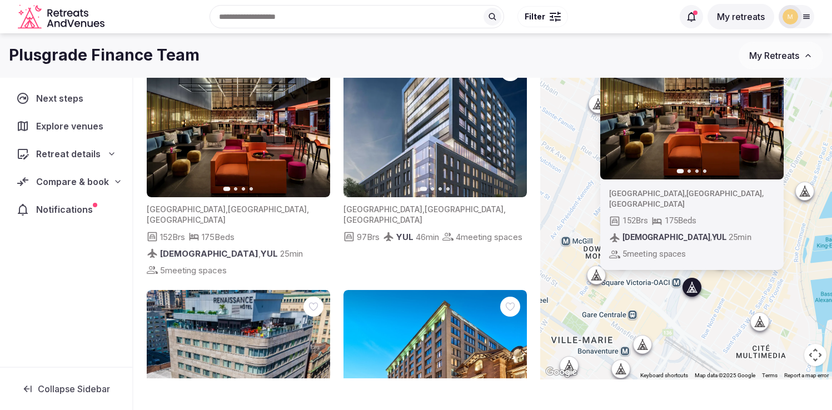
click at [751, 303] on div "Previous slide Next slide Canada , Québec , Montréal 152 Brs 175 Beds YHU , YUL…" at bounding box center [686, 194] width 292 height 370
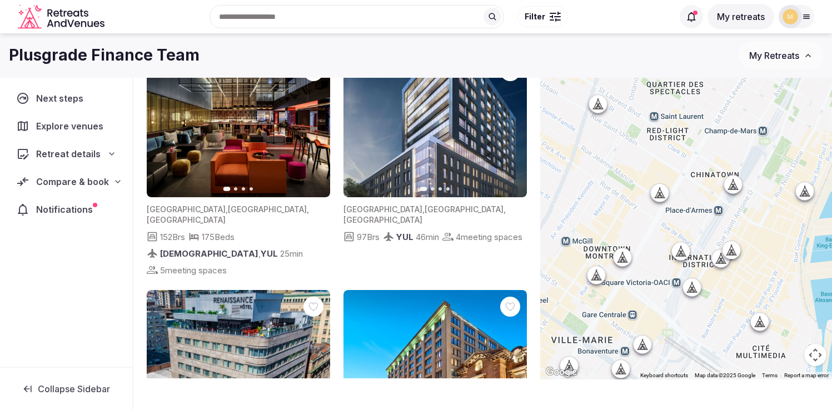
click at [760, 326] on icon at bounding box center [758, 325] width 3 height 4
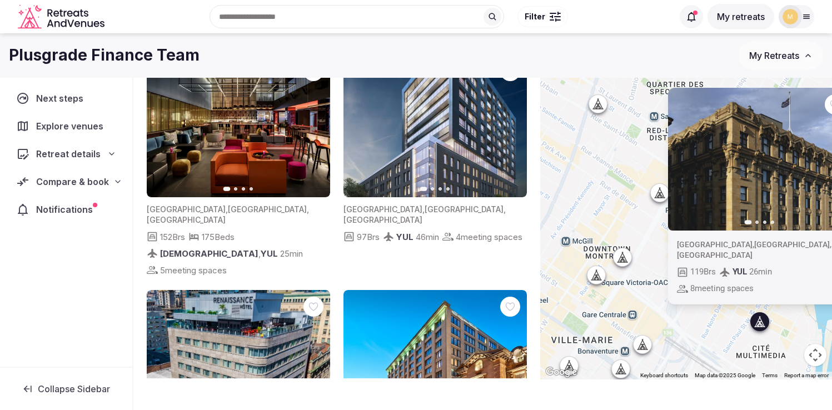
click at [597, 222] on div "Previous slide Next slide Canada , Québec , Montréal 119 Brs YUL 26 min 8 meeti…" at bounding box center [686, 194] width 292 height 370
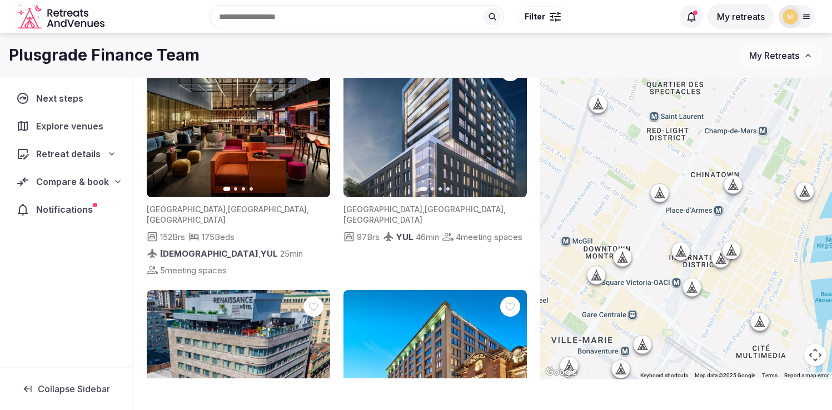
click at [740, 191] on div at bounding box center [733, 185] width 18 height 18
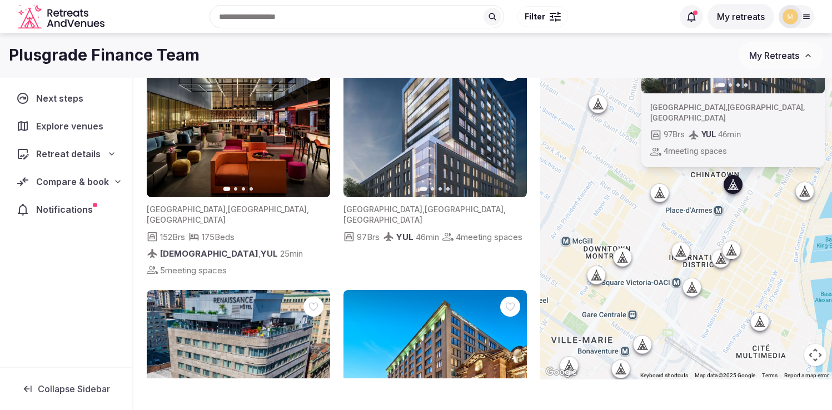
click at [605, 183] on div "Previous slide Next slide Canada , Québec , Montréal 97 Brs YUL 46 min 4 meetin…" at bounding box center [686, 194] width 292 height 370
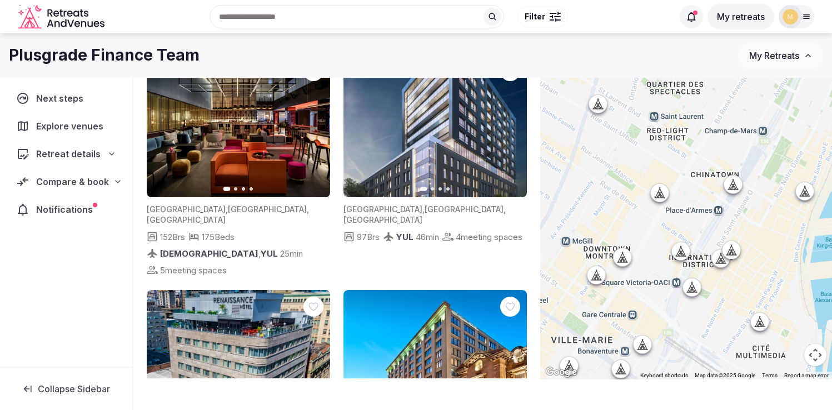
click at [810, 192] on icon at bounding box center [804, 191] width 11 height 11
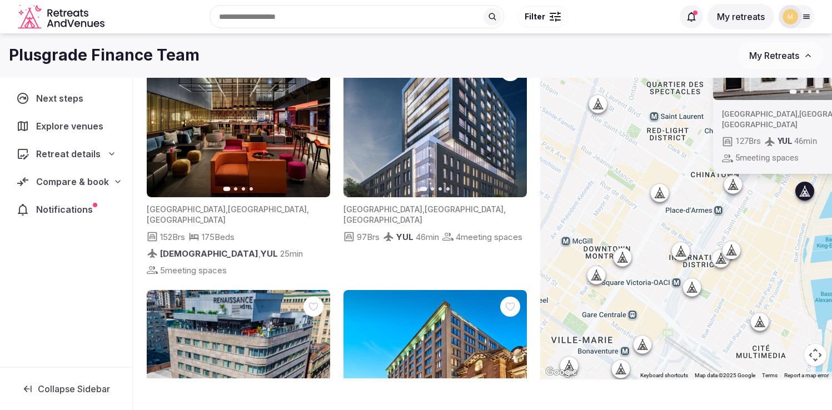
click at [611, 168] on div "Previous slide Next slide Canada , Québec , Montréal 127 Brs YUL 46 min 5 meeti…" at bounding box center [686, 194] width 292 height 370
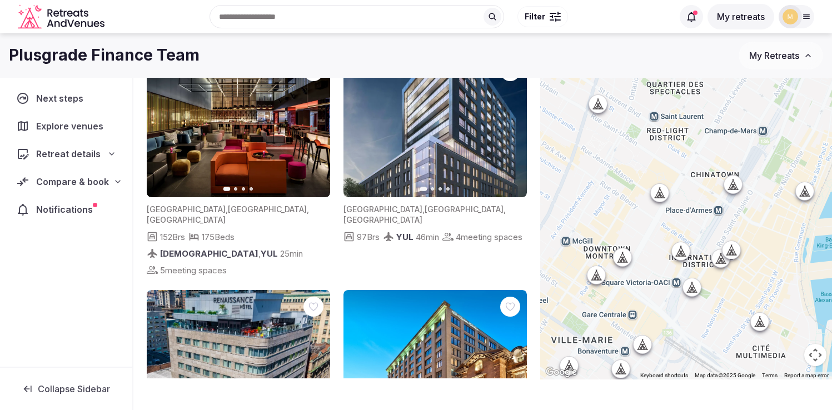
click at [601, 282] on div at bounding box center [596, 275] width 18 height 18
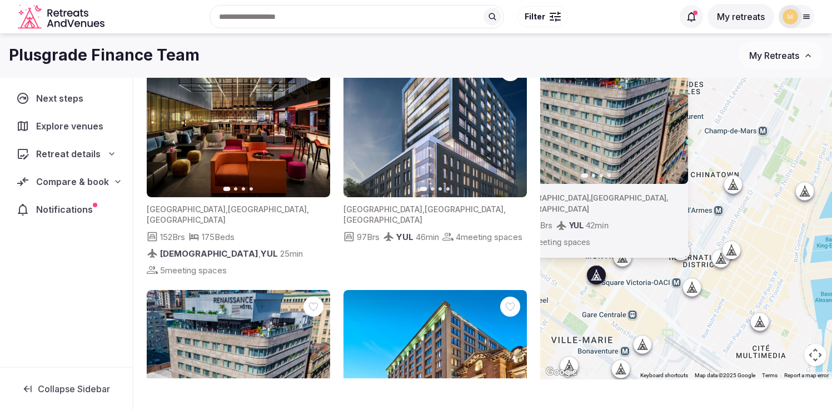
click at [718, 236] on div "Previous slide Next slide Canada , Québec , Montréal 144 Brs YUL 42 min 6 meeti…" at bounding box center [686, 194] width 292 height 370
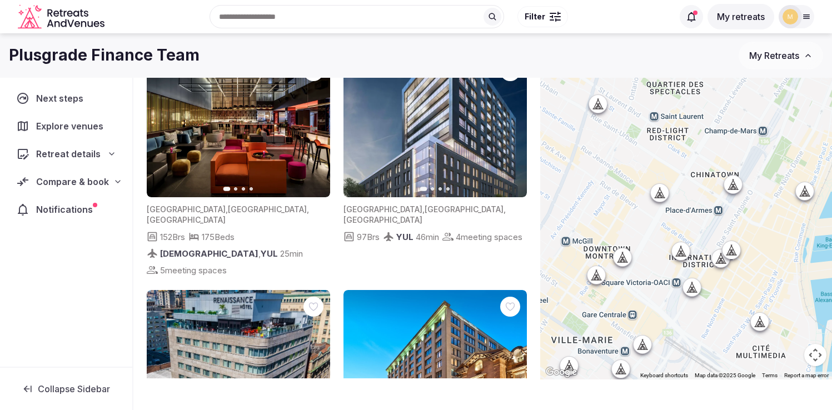
click at [648, 347] on icon at bounding box center [642, 344] width 11 height 11
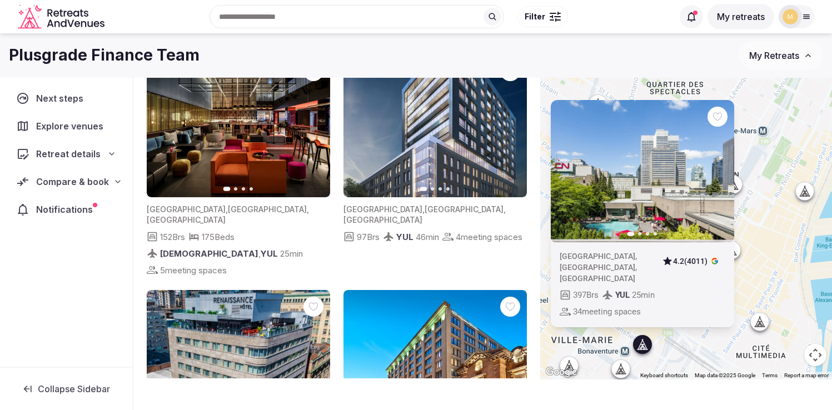
click at [770, 228] on div "Previous slide Next slide Canada , Québec , Montréal 4.2 (4011) 397 Brs YUL 25 …" at bounding box center [686, 194] width 292 height 370
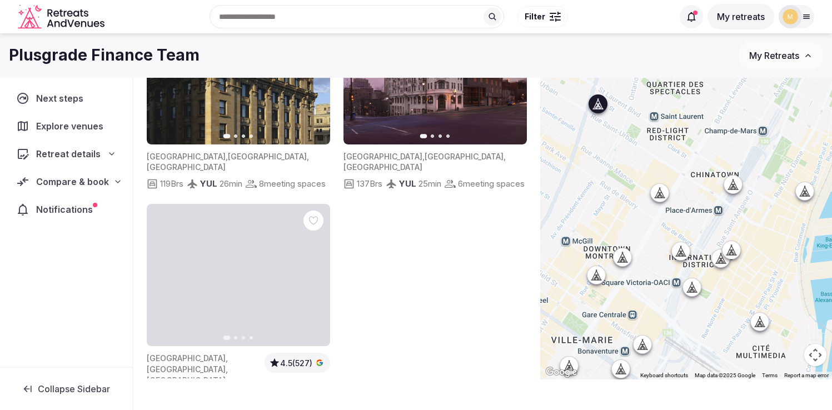
scroll to position [1386, 0]
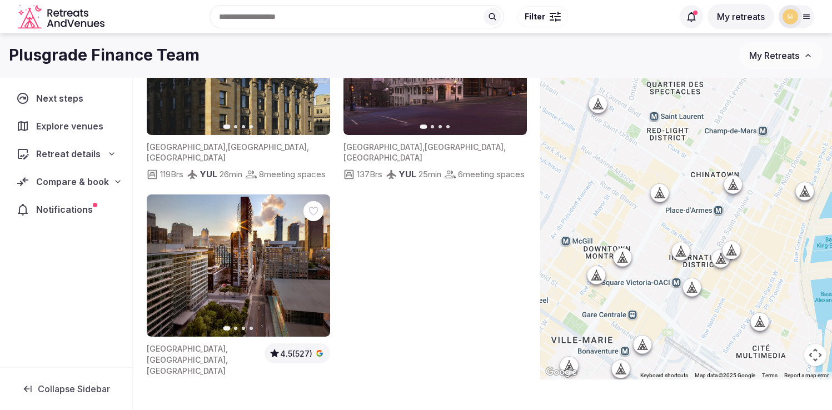
click at [807, 194] on icon at bounding box center [806, 194] width 3 height 4
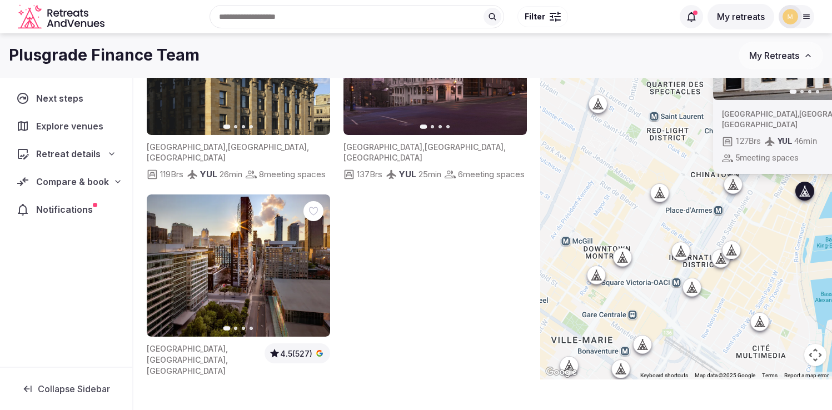
click at [775, 96] on img at bounding box center [804, 28] width 183 height 143
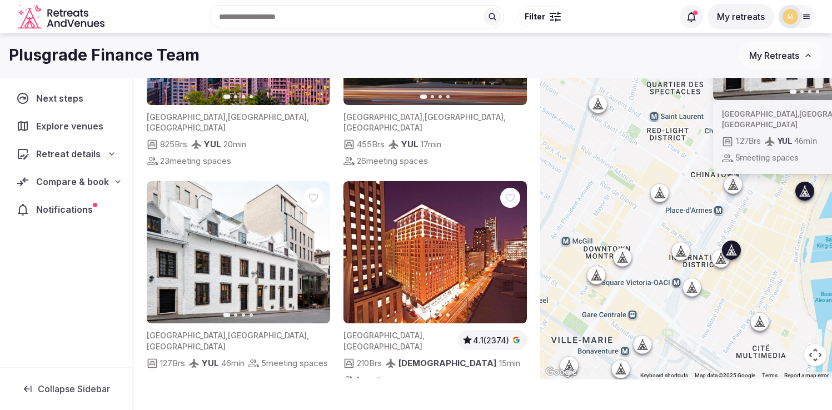
scroll to position [527, 0]
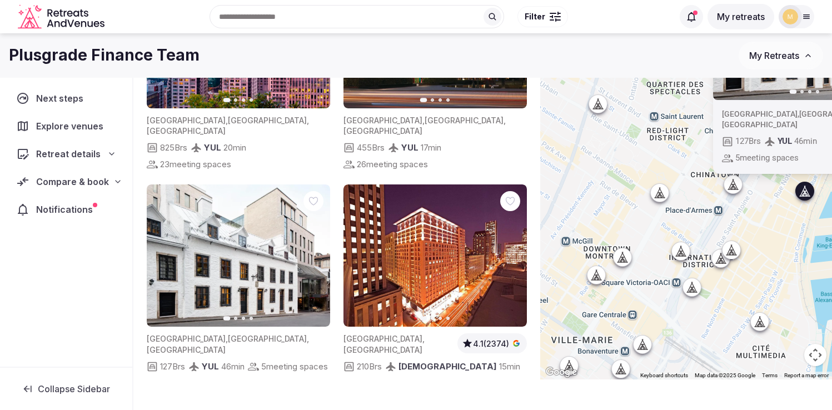
click at [259, 229] on img at bounding box center [238, 255] width 183 height 143
click at [212, 263] on img at bounding box center [238, 255] width 183 height 143
click at [247, 343] on p "Indoor meeting spaces" at bounding box center [289, 348] width 84 height 11
click at [217, 184] on img at bounding box center [238, 255] width 183 height 143
click at [317, 251] on icon "button" at bounding box center [314, 255] width 9 height 9
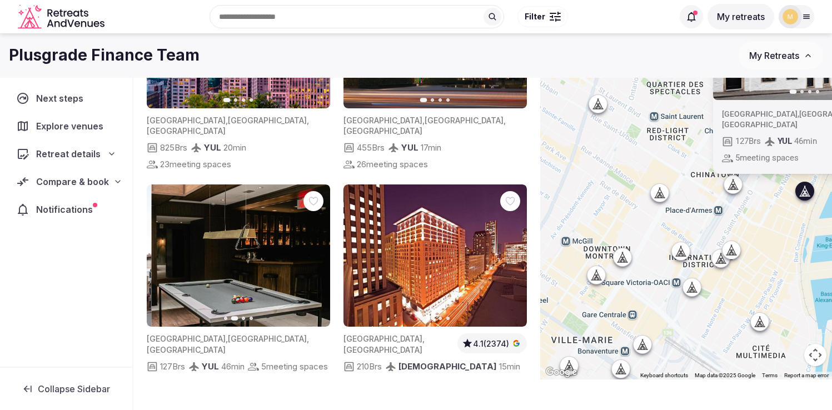
click at [317, 251] on icon "button" at bounding box center [314, 255] width 9 height 9
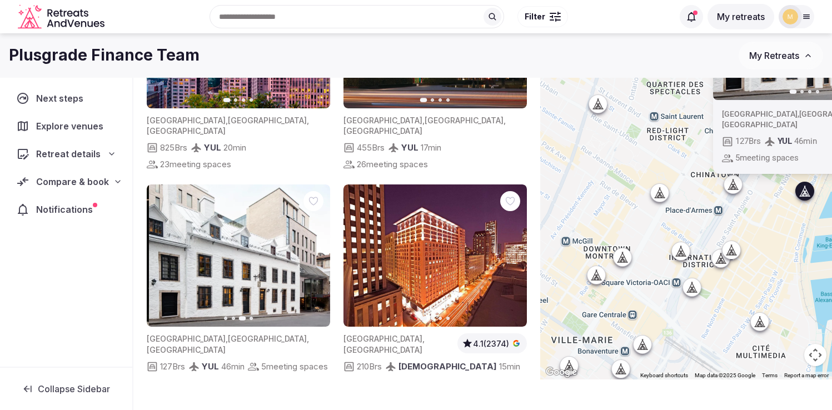
click at [317, 251] on icon "button" at bounding box center [314, 255] width 9 height 9
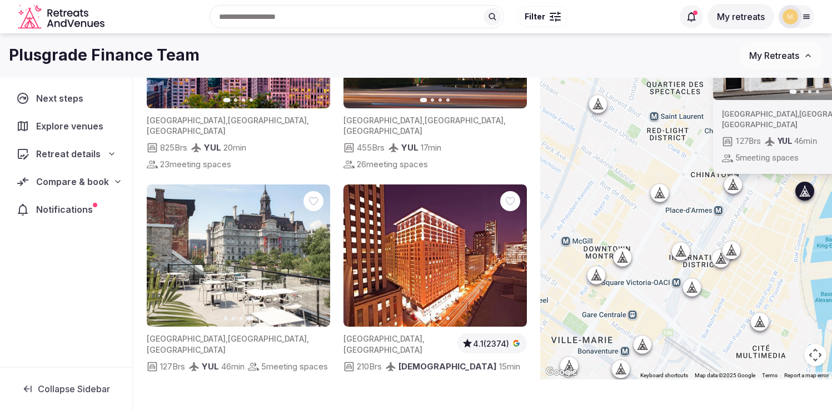
click at [158, 251] on icon "button" at bounding box center [162, 255] width 9 height 9
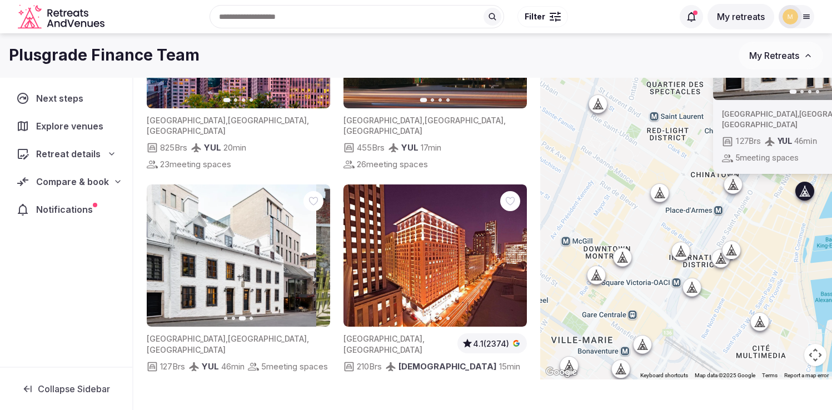
click at [158, 251] on icon "button" at bounding box center [162, 255] width 9 height 9
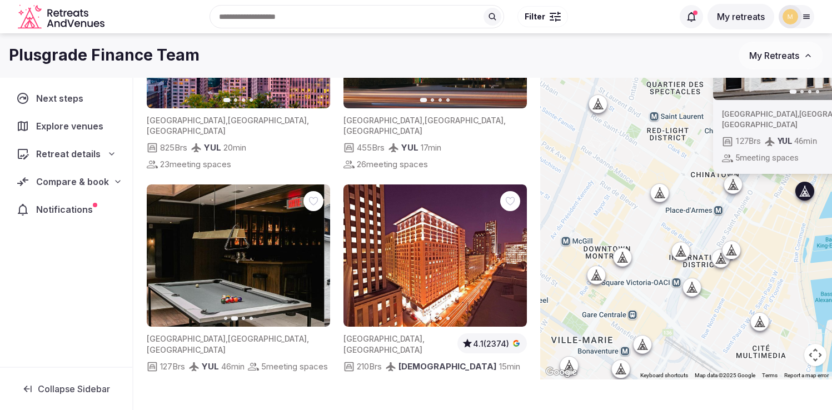
click at [234, 191] on img at bounding box center [232, 255] width 183 height 143
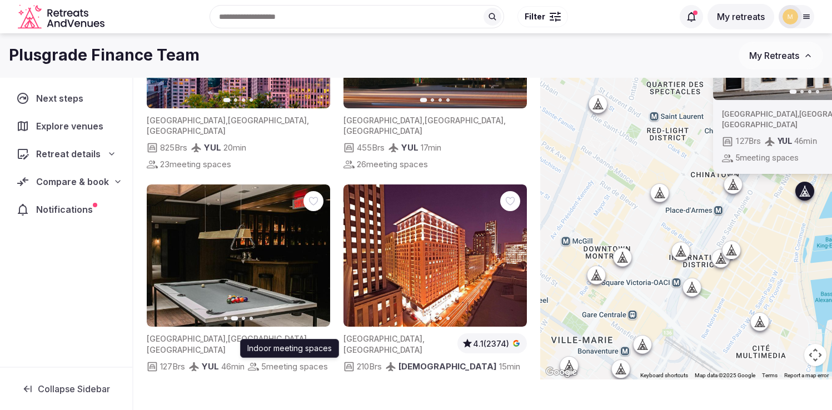
click at [261, 361] on span "5 meeting spaces" at bounding box center [294, 367] width 67 height 12
click at [776, 98] on img at bounding box center [804, 28] width 183 height 143
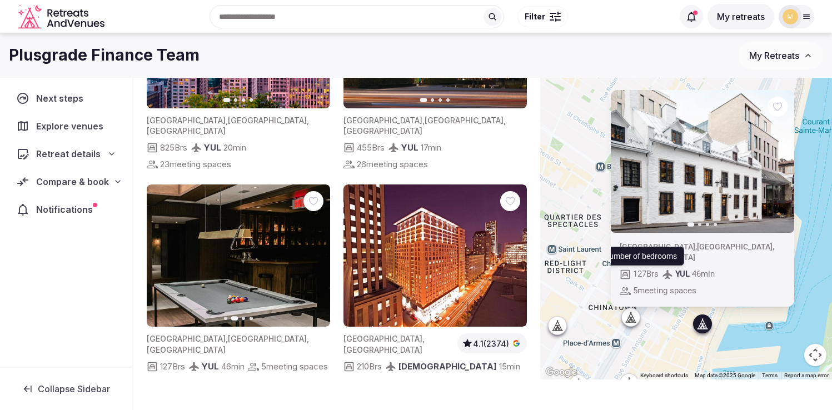
drag, startPoint x: 771, startPoint y: 134, endPoint x: 668, endPoint y: 267, distance: 168.4
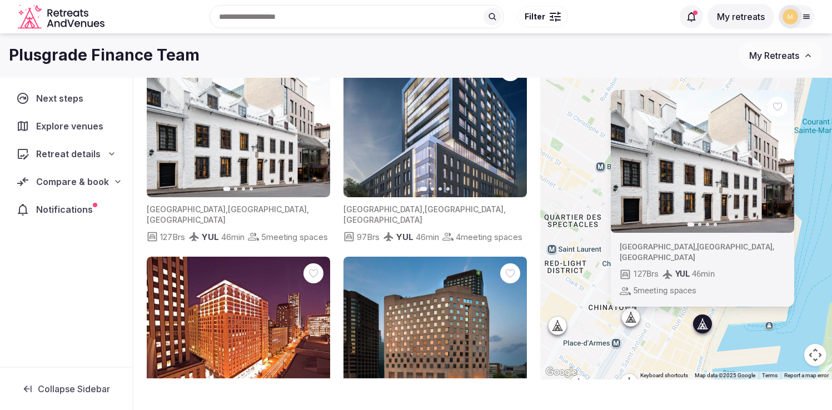
click at [256, 141] on img at bounding box center [238, 125] width 183 height 143
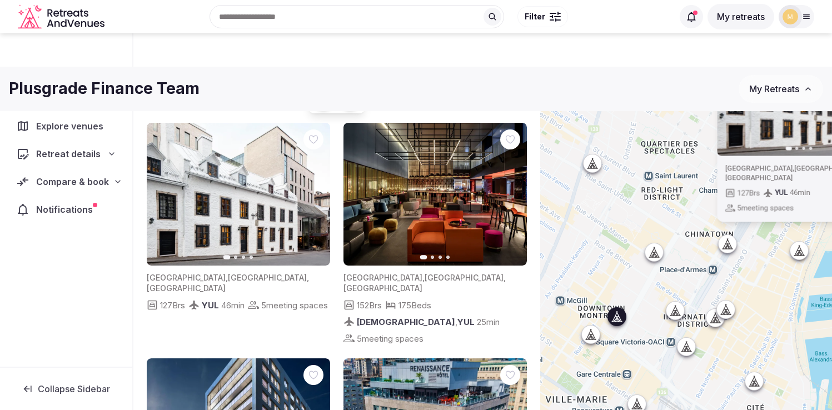
scroll to position [68, 0]
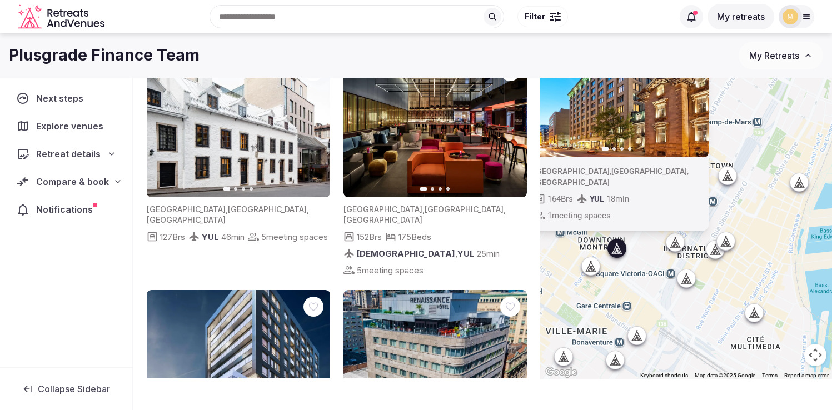
click at [624, 127] on img at bounding box center [616, 86] width 183 height 143
click at [690, 95] on button "Next slide" at bounding box center [693, 86] width 18 height 18
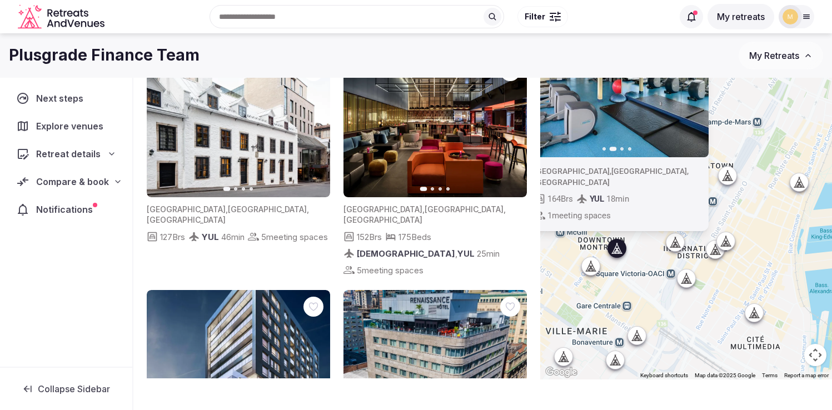
click at [690, 95] on button "Next slide" at bounding box center [693, 86] width 18 height 18
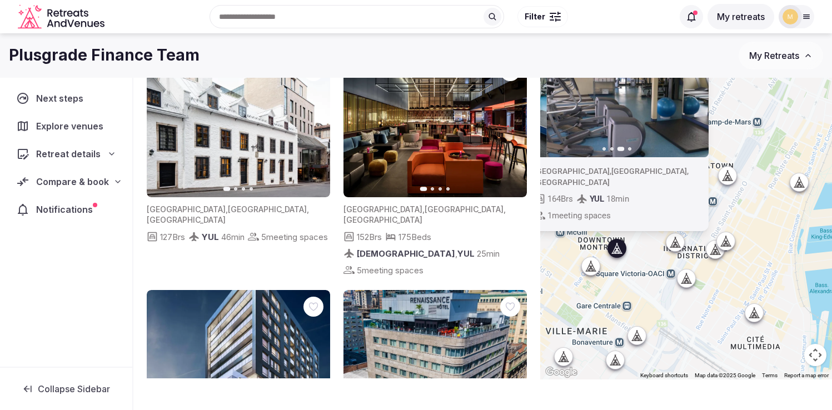
click at [690, 95] on button "Next slide" at bounding box center [693, 86] width 18 height 18
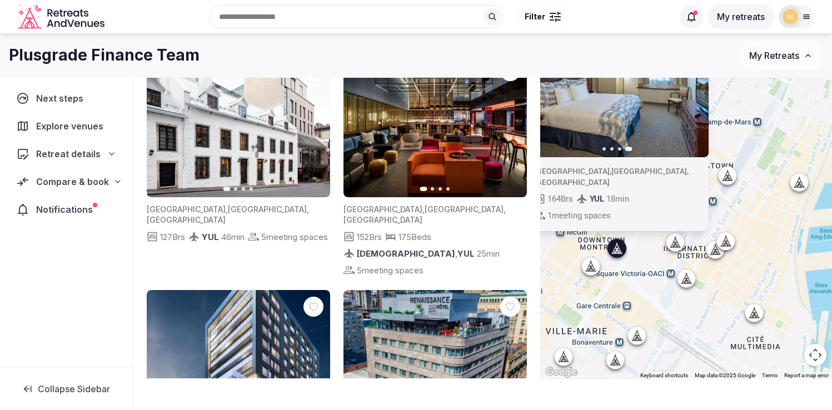
click at [690, 21] on icon at bounding box center [691, 16] width 8 height 9
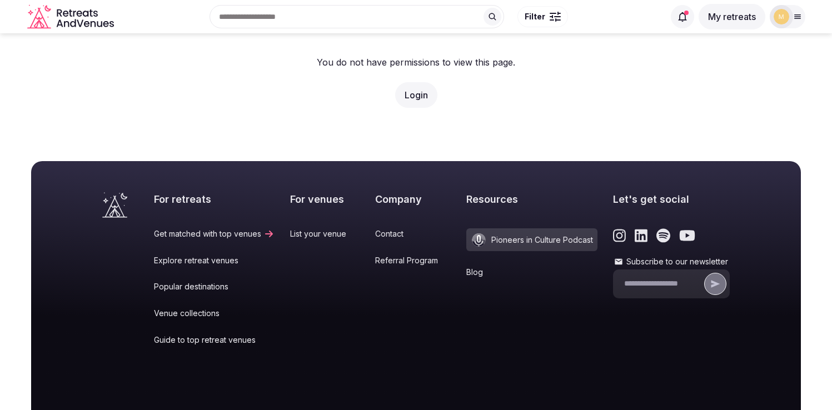
click at [682, 16] on icon at bounding box center [682, 16] width 11 height 11
